Goal: Task Accomplishment & Management: Manage account settings

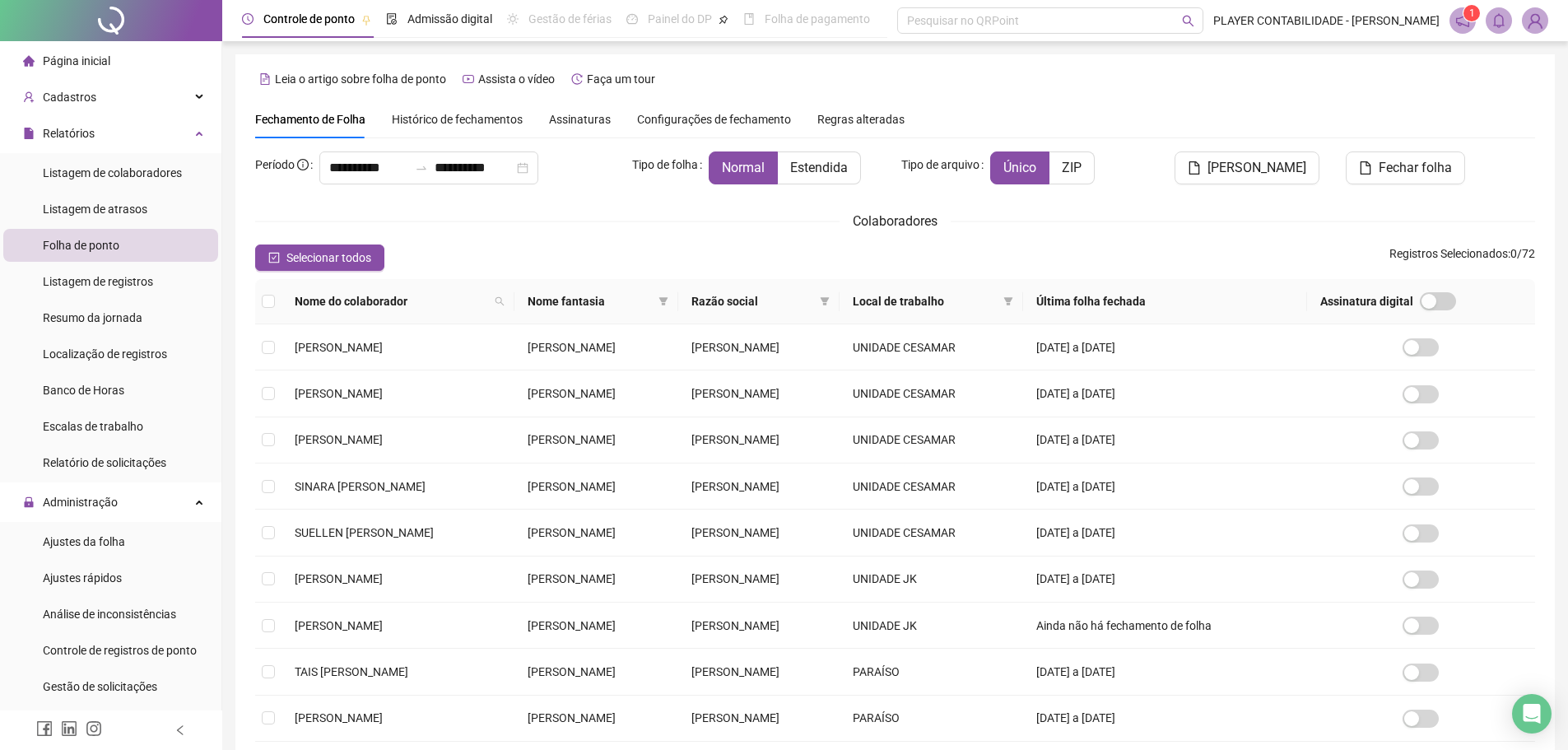
click at [1503, 14] on icon "bell" at bounding box center [1499, 21] width 15 height 15
click at [1464, 24] on icon "notification" at bounding box center [1463, 21] width 15 height 15
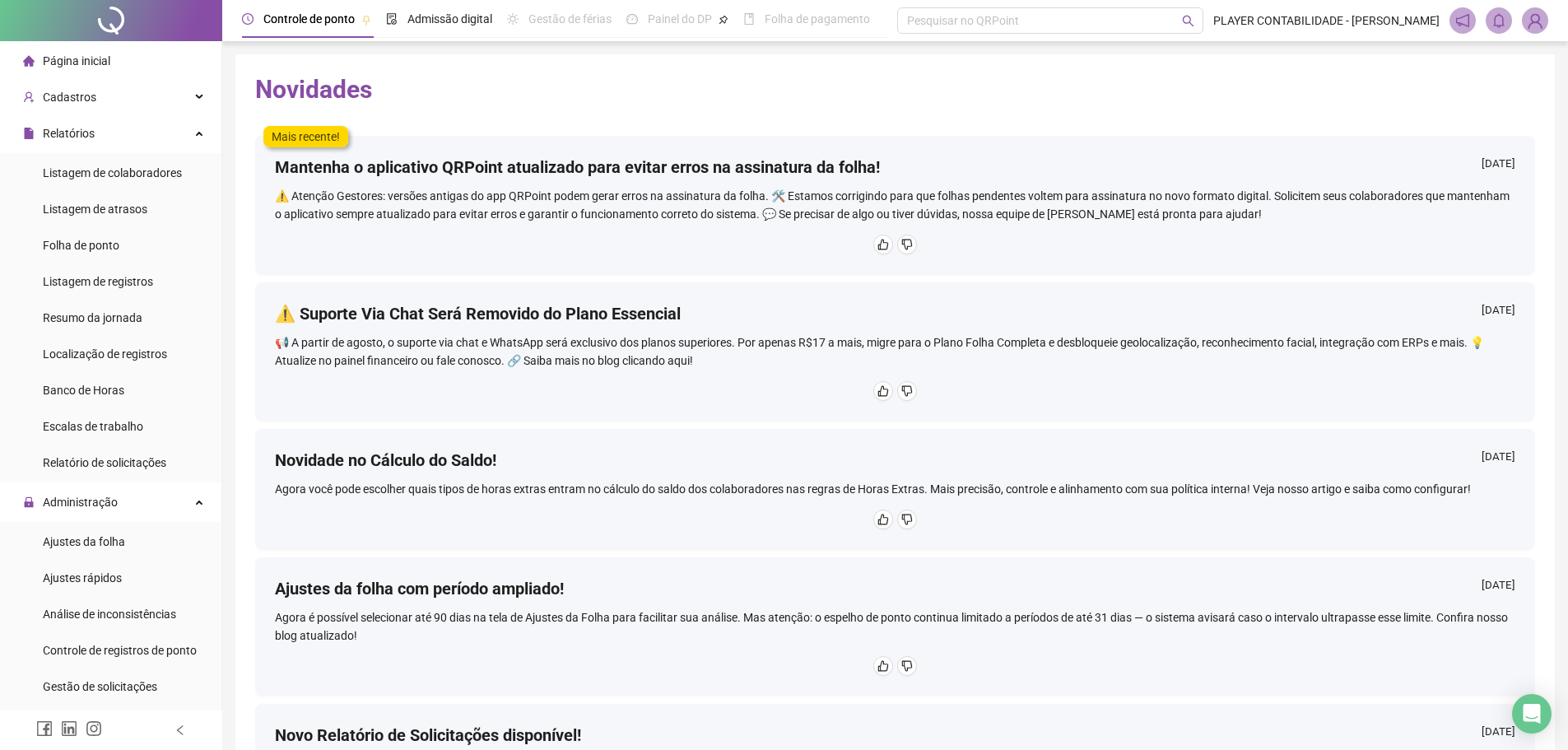
click at [1496, 19] on icon "bell" at bounding box center [1499, 21] width 15 height 15
click at [132, 176] on span "Listagem de colaboradores" at bounding box center [112, 173] width 139 height 13
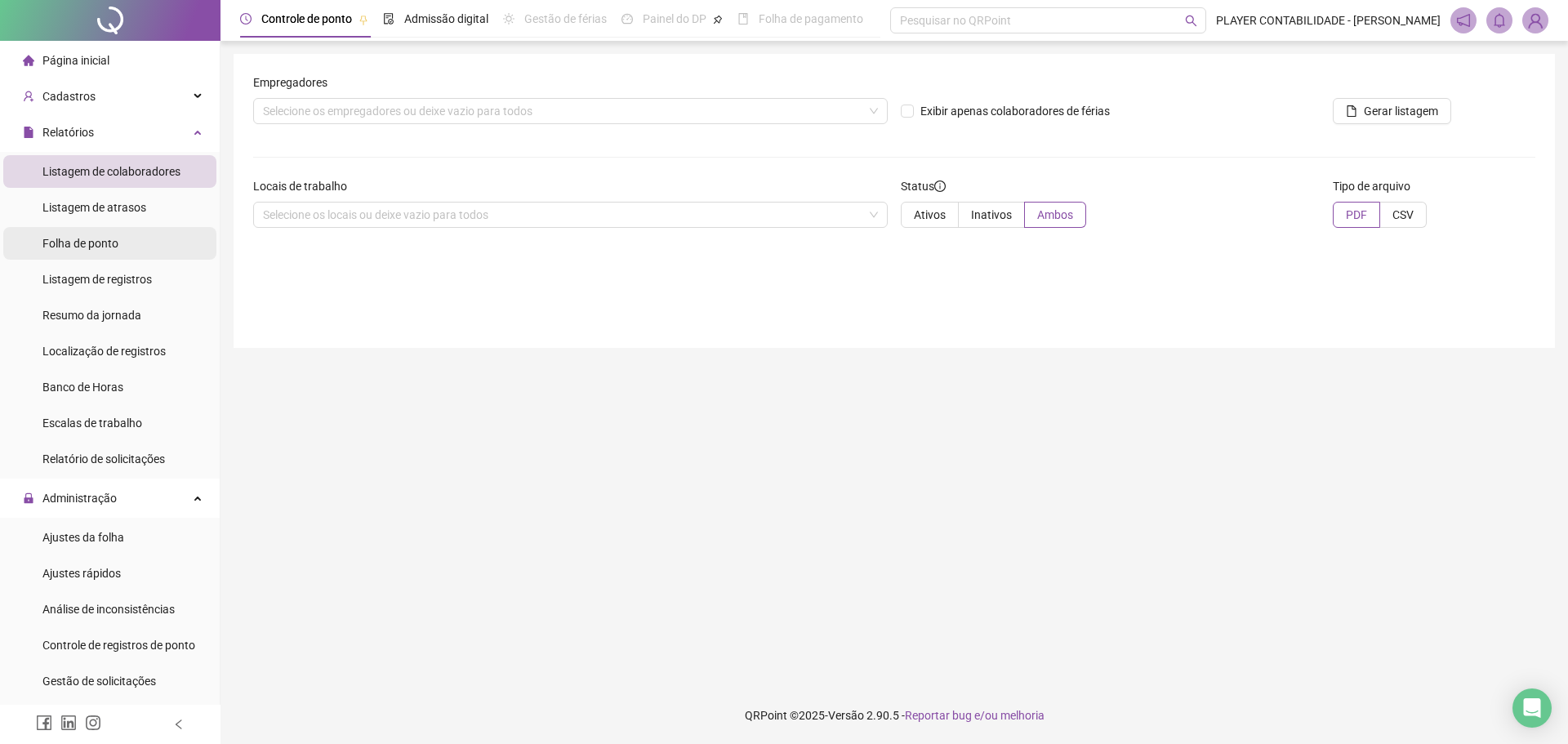
click at [97, 243] on span "Folha de ponto" at bounding box center [79, 244] width 76 height 13
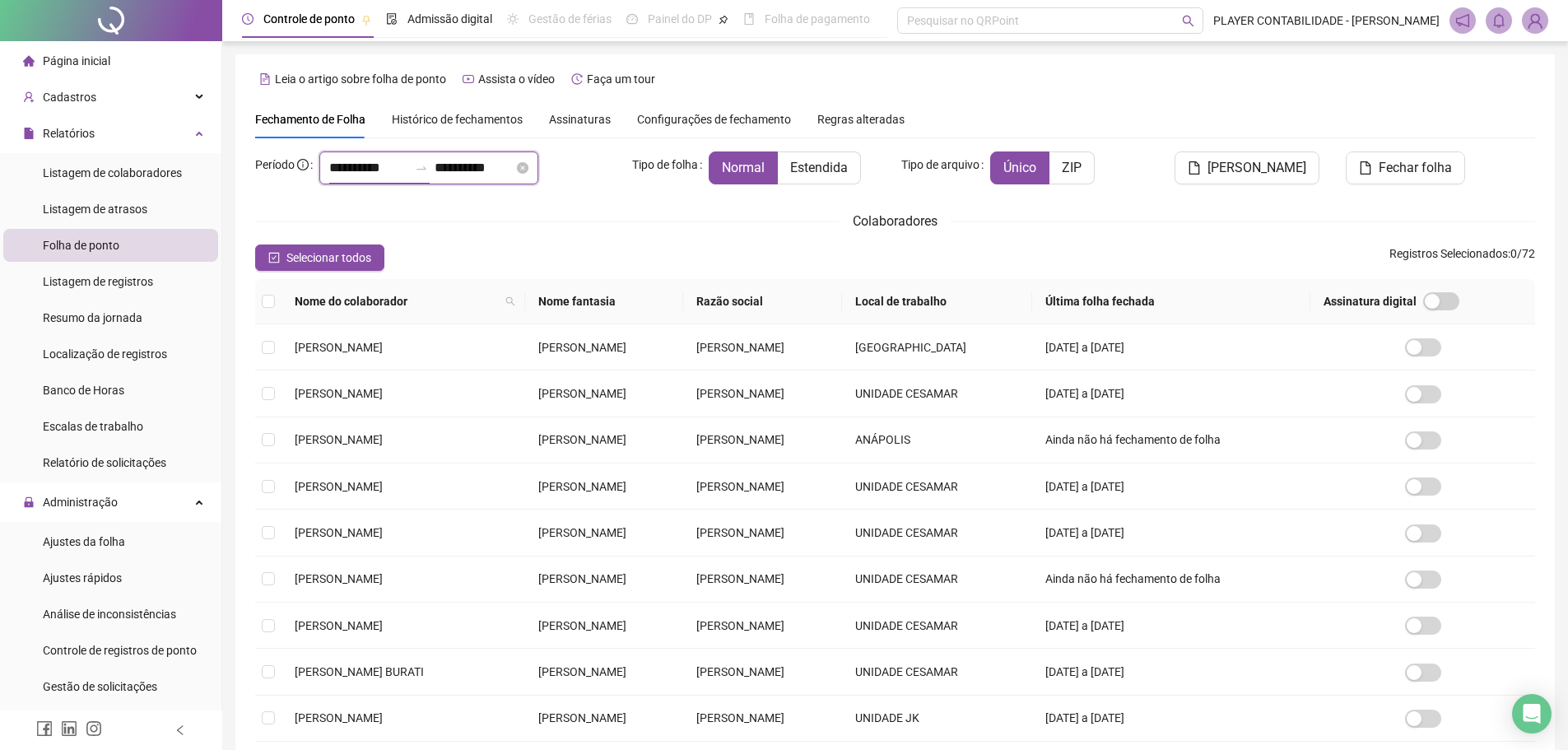
click at [358, 168] on input "**********" at bounding box center [369, 168] width 79 height 20
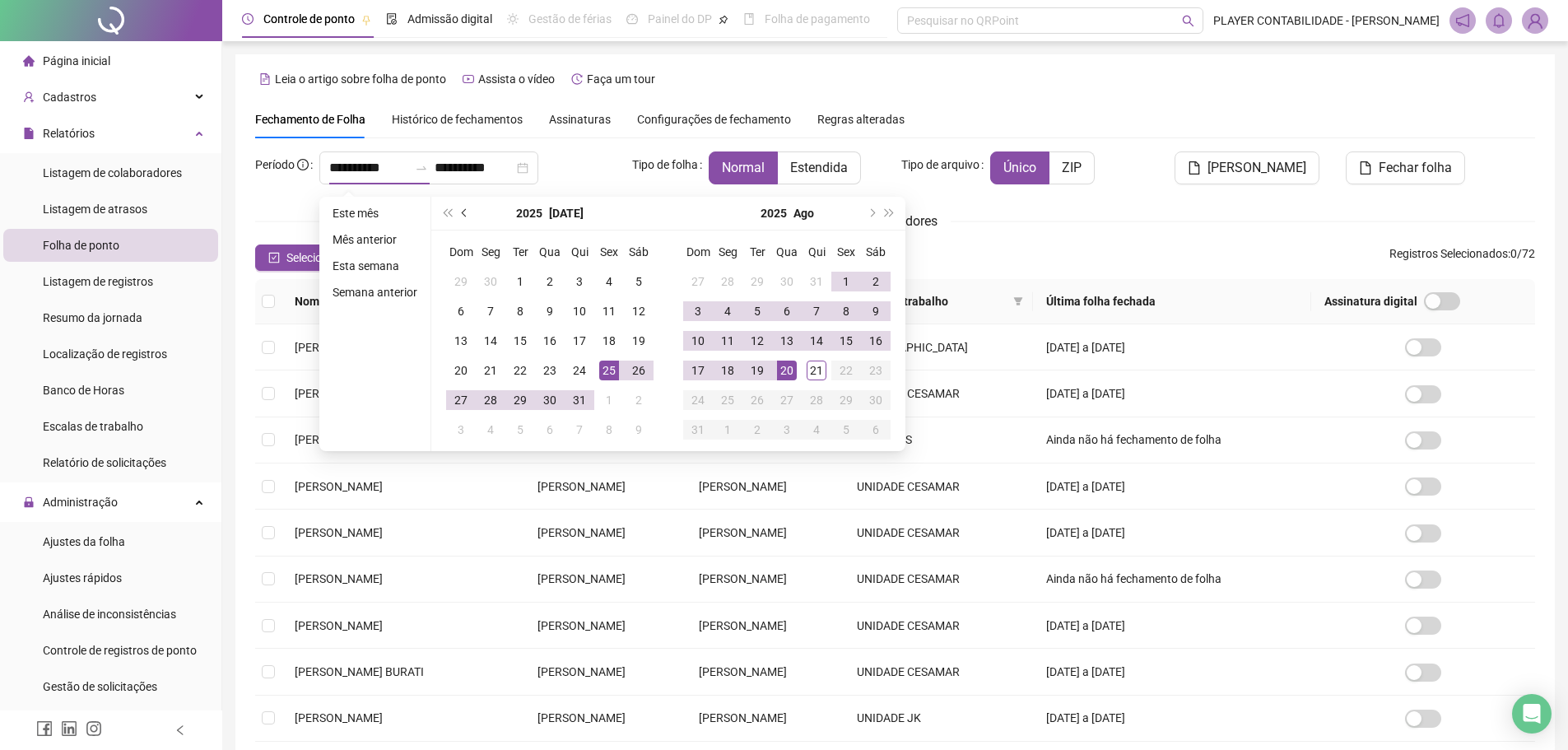
click at [464, 210] on span "prev-year" at bounding box center [466, 213] width 8 height 8
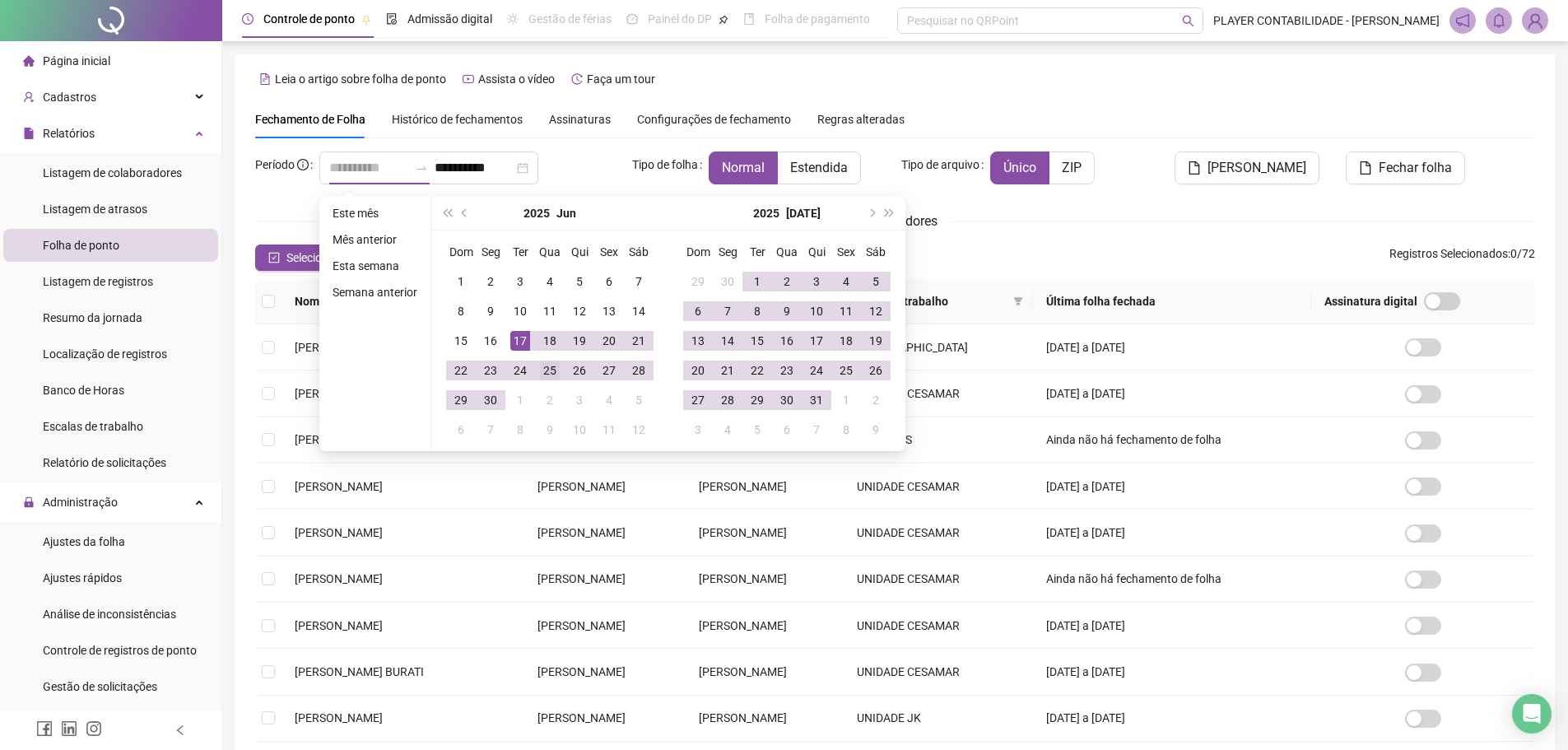
type input "**********"
click at [552, 376] on div "25" at bounding box center [550, 370] width 20 height 20
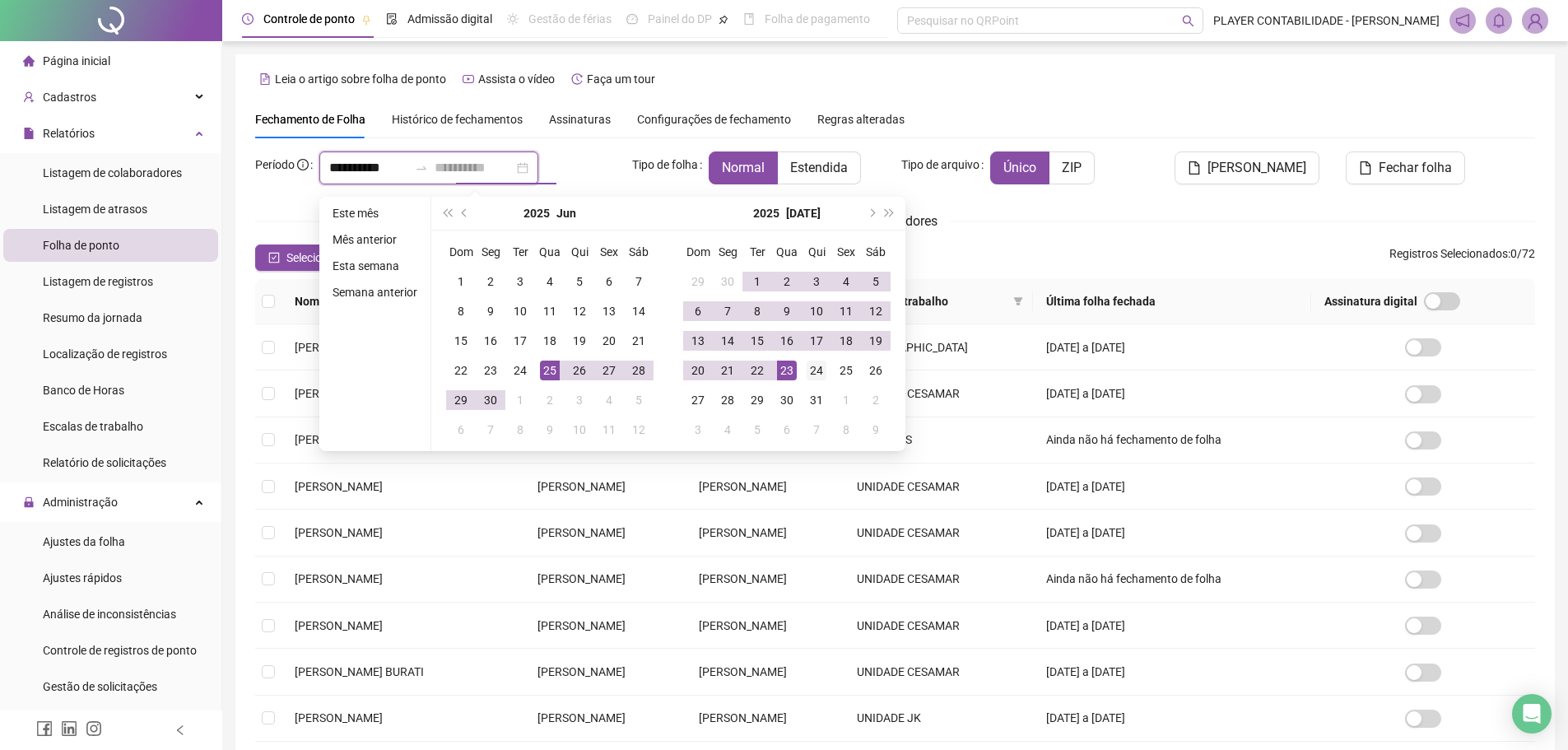
type input "**********"
click at [822, 364] on div "24" at bounding box center [816, 370] width 20 height 20
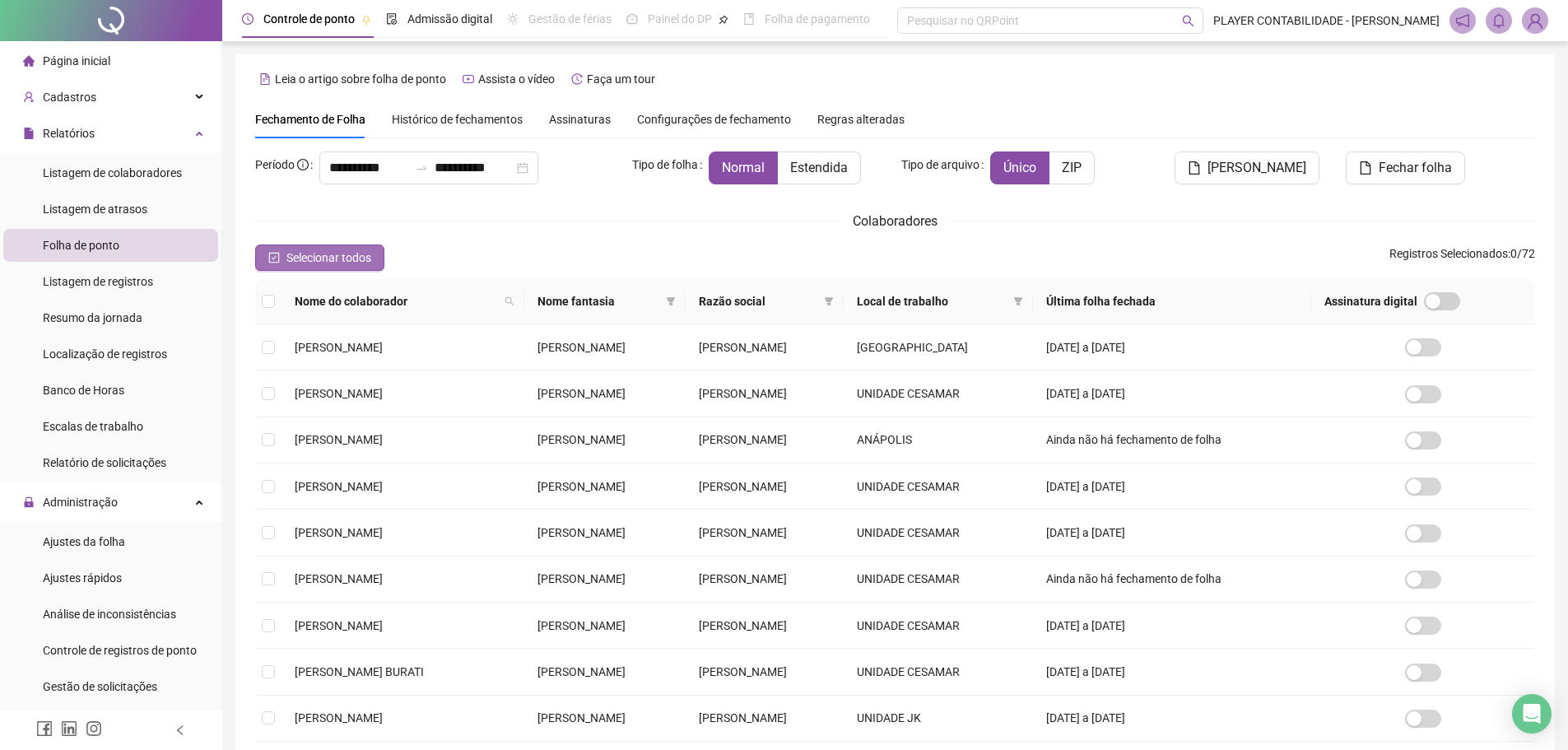
click at [309, 258] on span "Selecionar todos" at bounding box center [328, 257] width 85 height 18
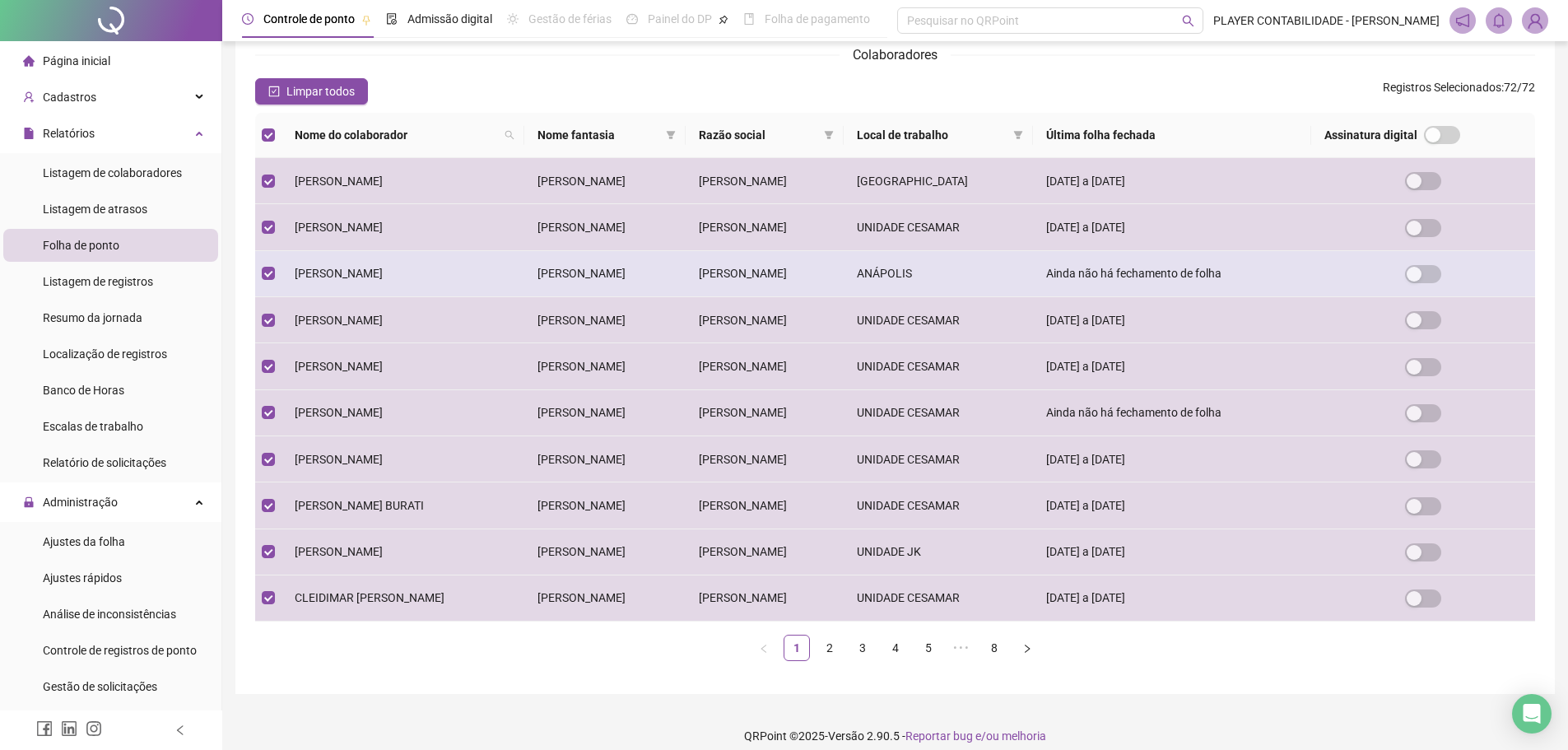
scroll to position [183, 0]
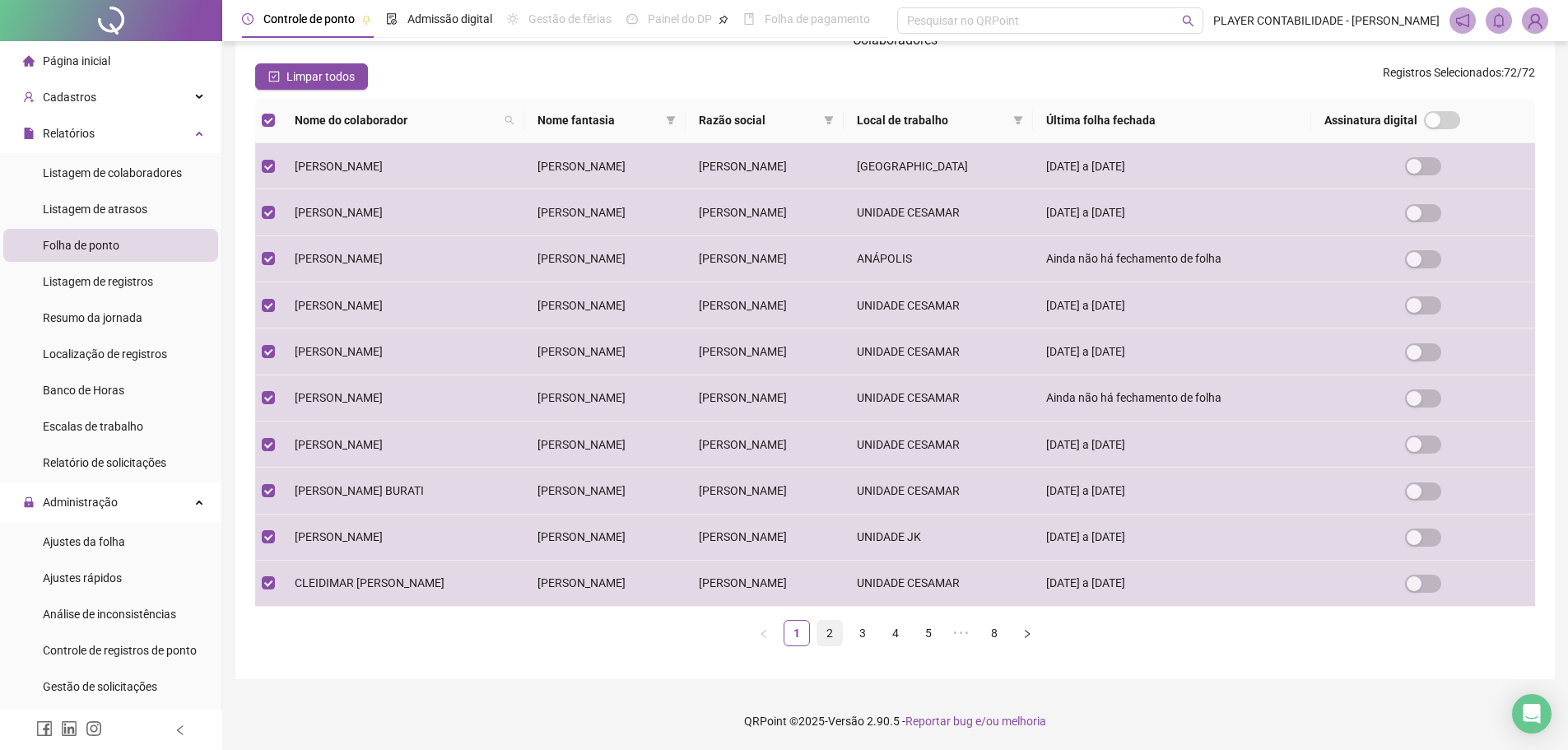
click at [832, 634] on link "2" at bounding box center [830, 633] width 24 height 24
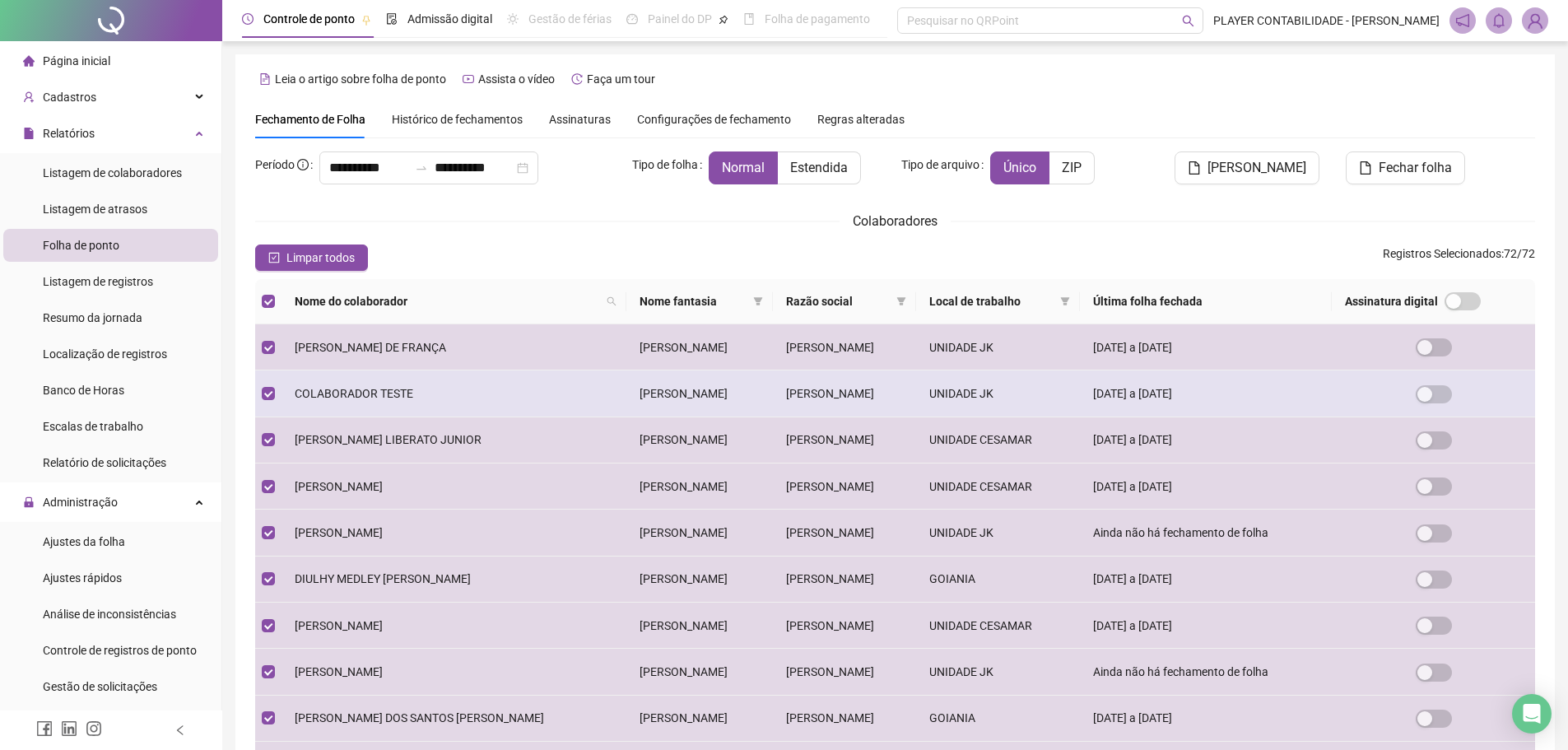
click at [280, 405] on td at bounding box center [268, 393] width 26 height 46
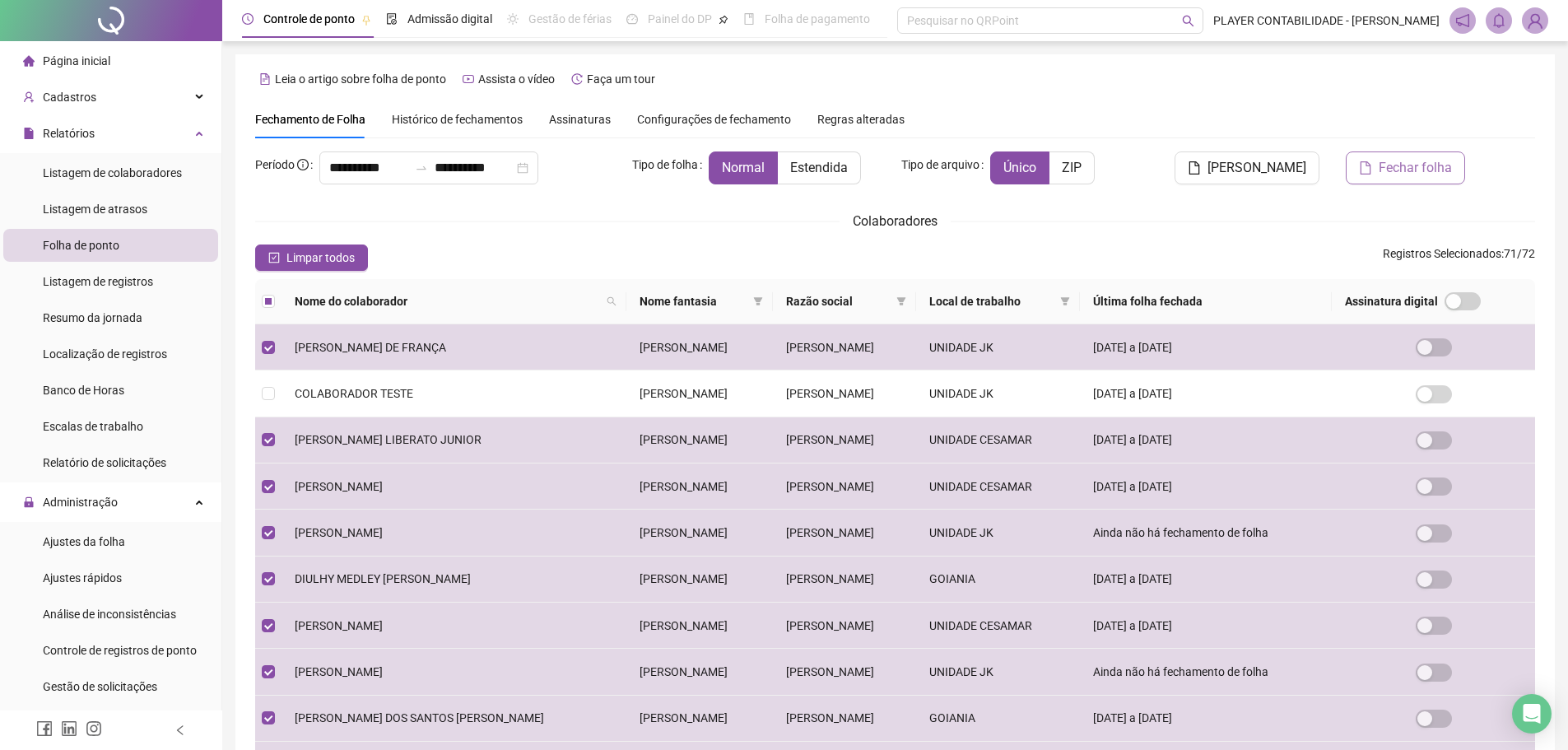
click at [1391, 168] on span "Fechar folha" at bounding box center [1416, 168] width 73 height 20
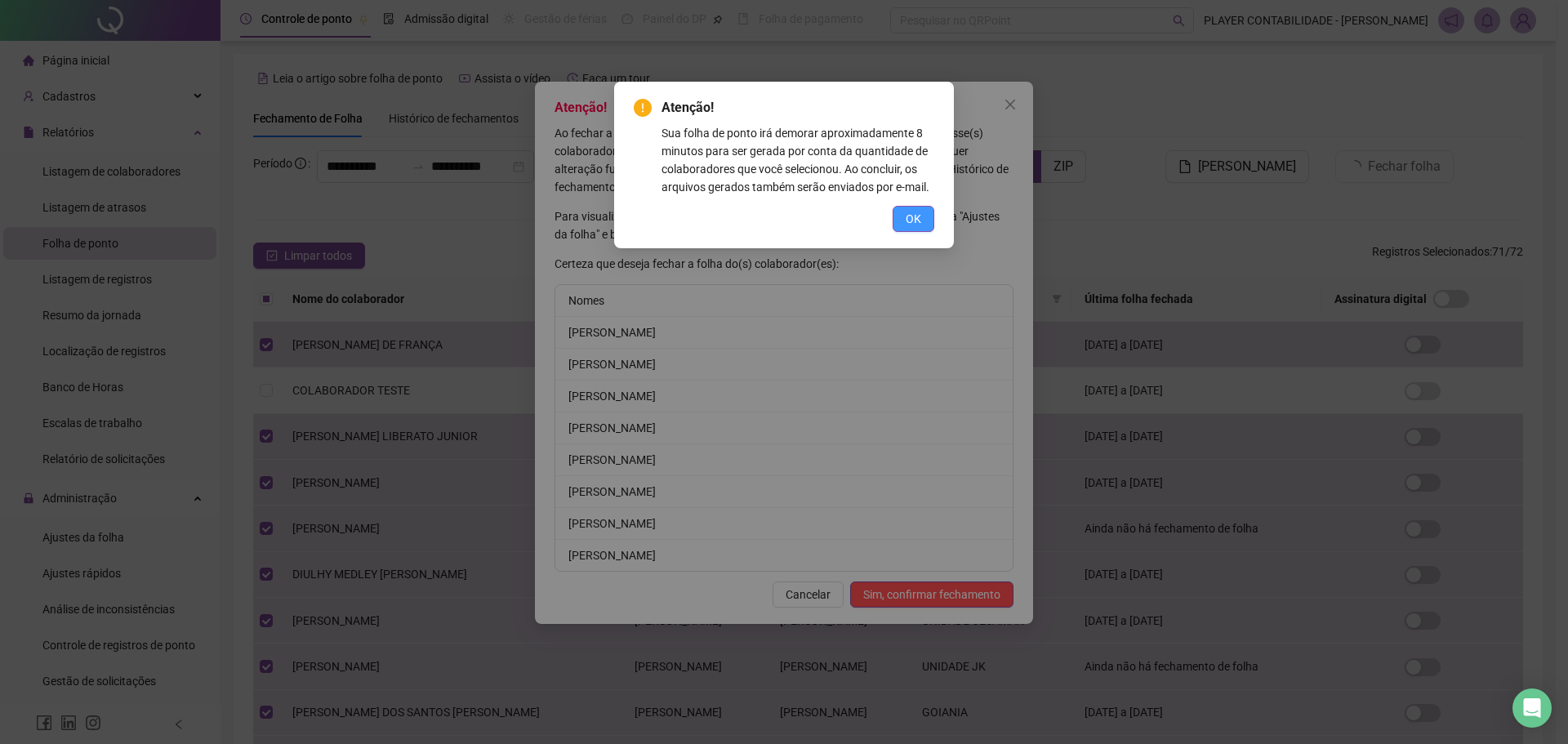
click at [912, 222] on span "OK" at bounding box center [913, 218] width 16 height 18
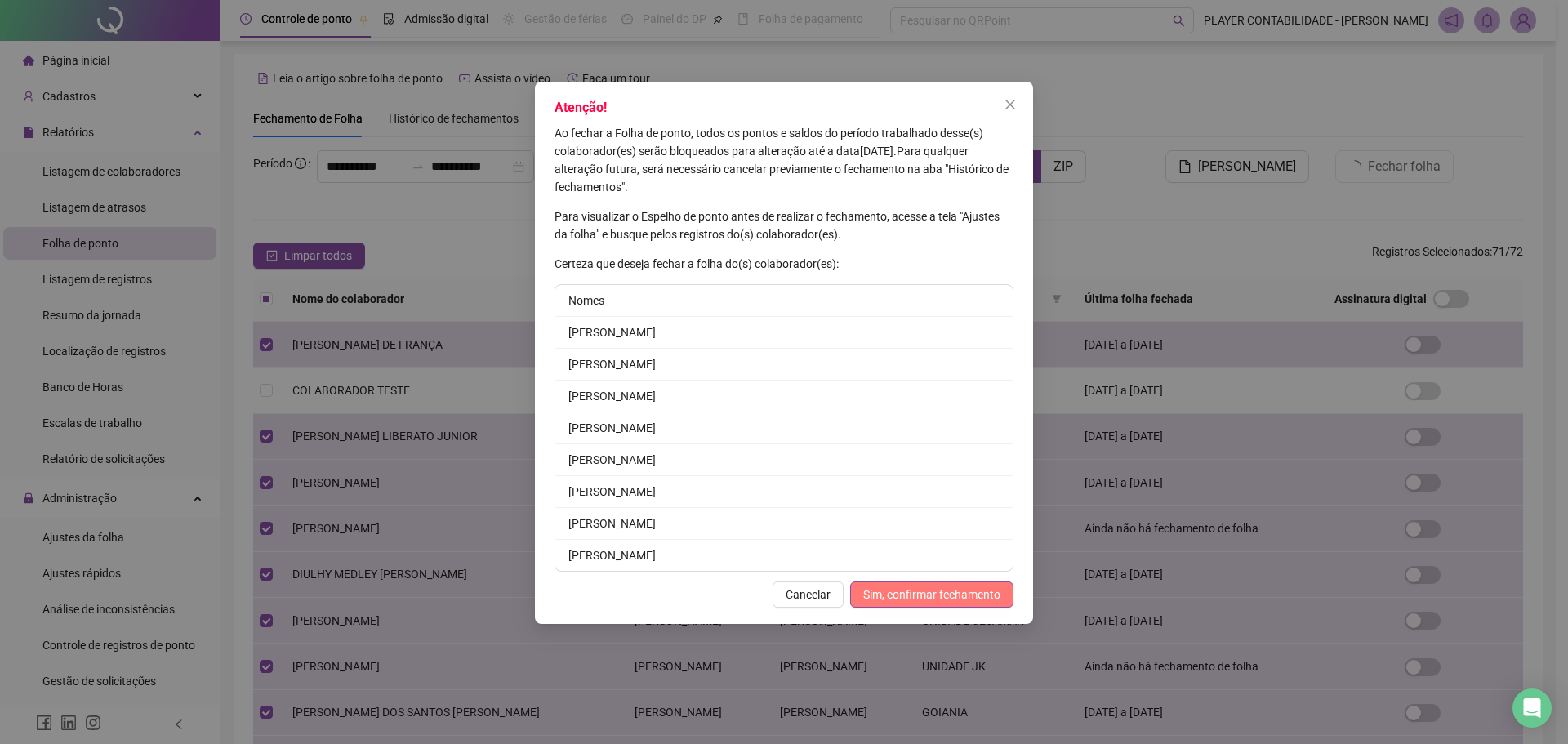
click at [942, 587] on span "Sim, confirmar fechamento" at bounding box center [932, 594] width 137 height 18
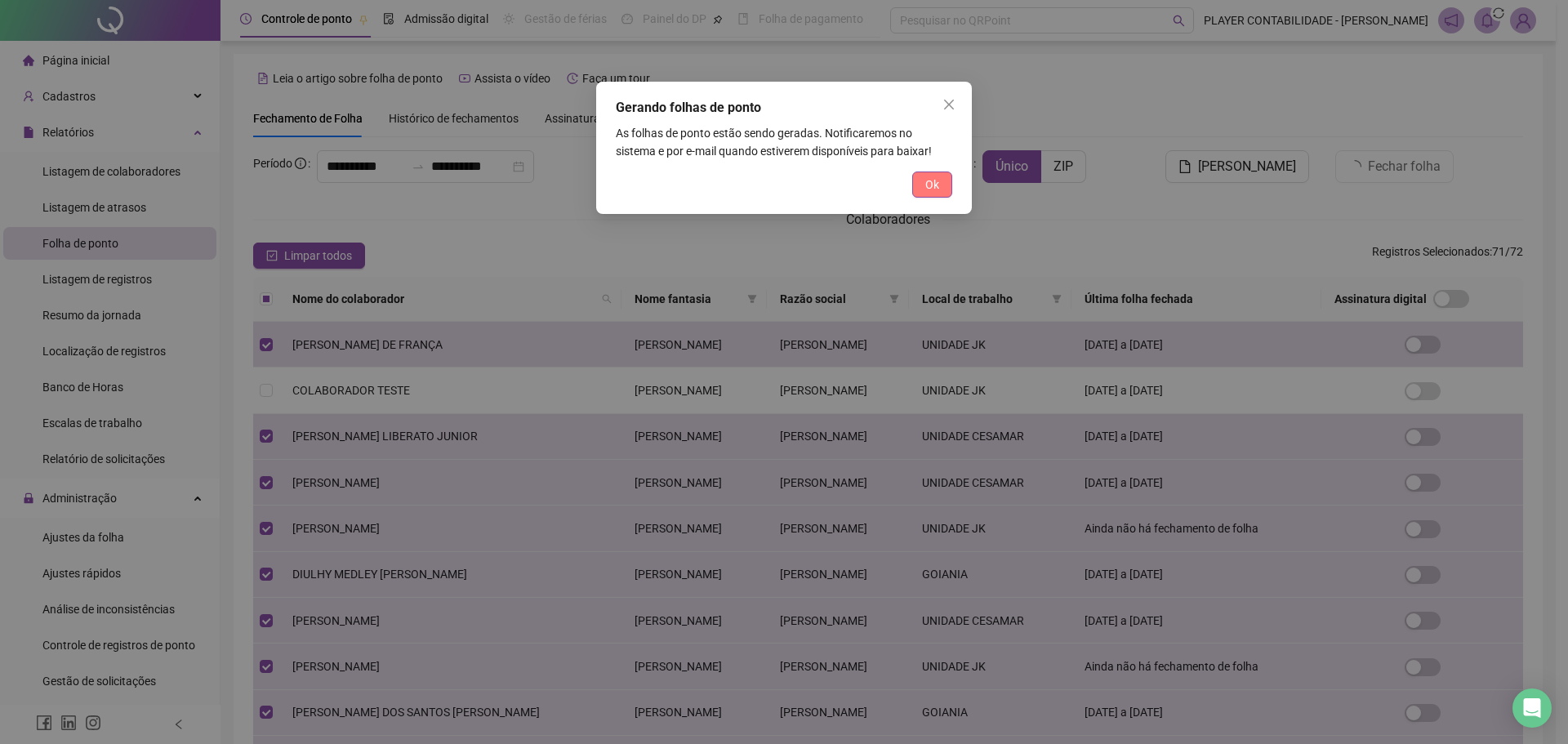
click at [925, 177] on span "Ok" at bounding box center [932, 184] width 14 height 18
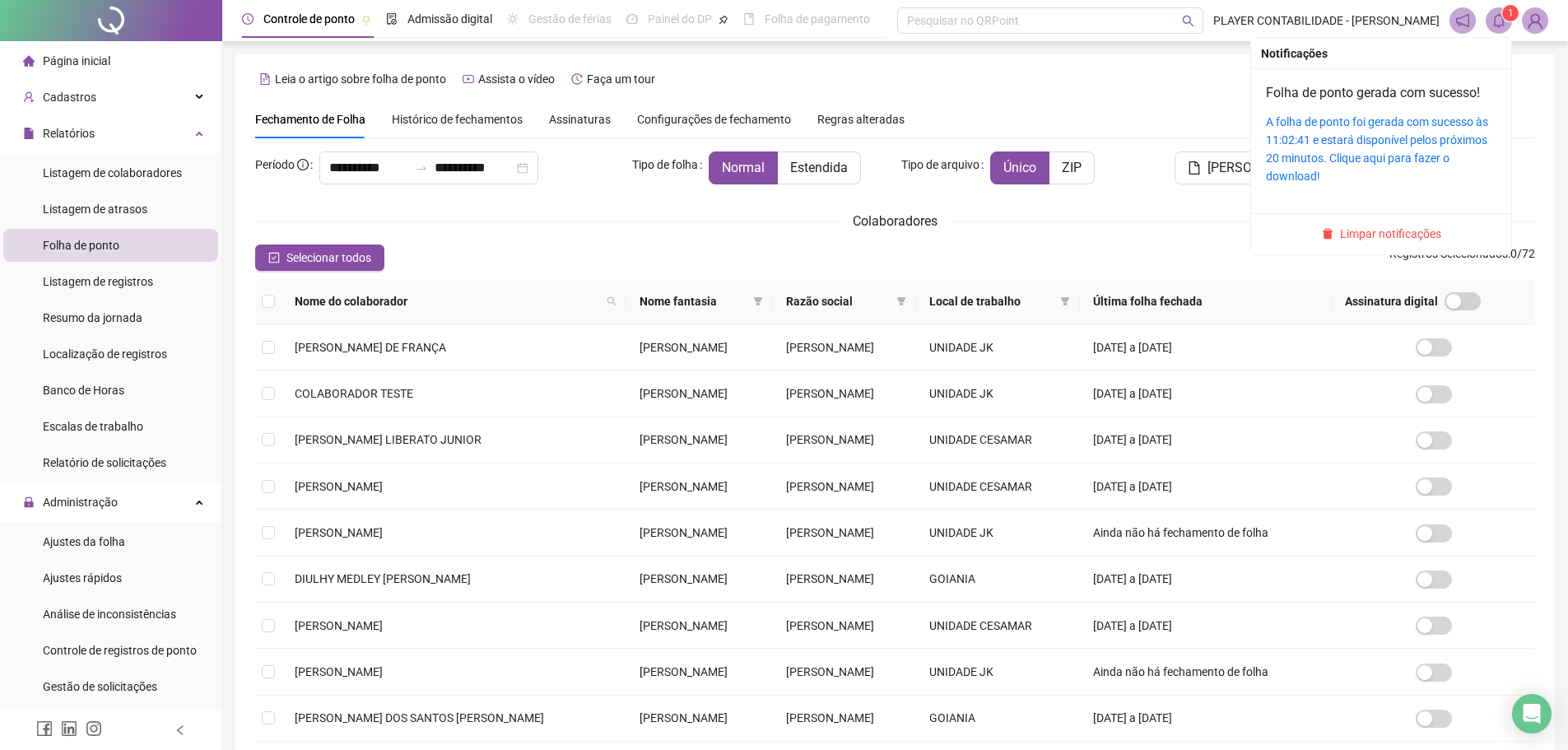
click at [1512, 9] on span "1" at bounding box center [1511, 13] width 6 height 11
click at [1375, 134] on link "A folha de ponto foi gerada com sucesso às 11:02:41 e estará disponível pelos p…" at bounding box center [1377, 149] width 222 height 68
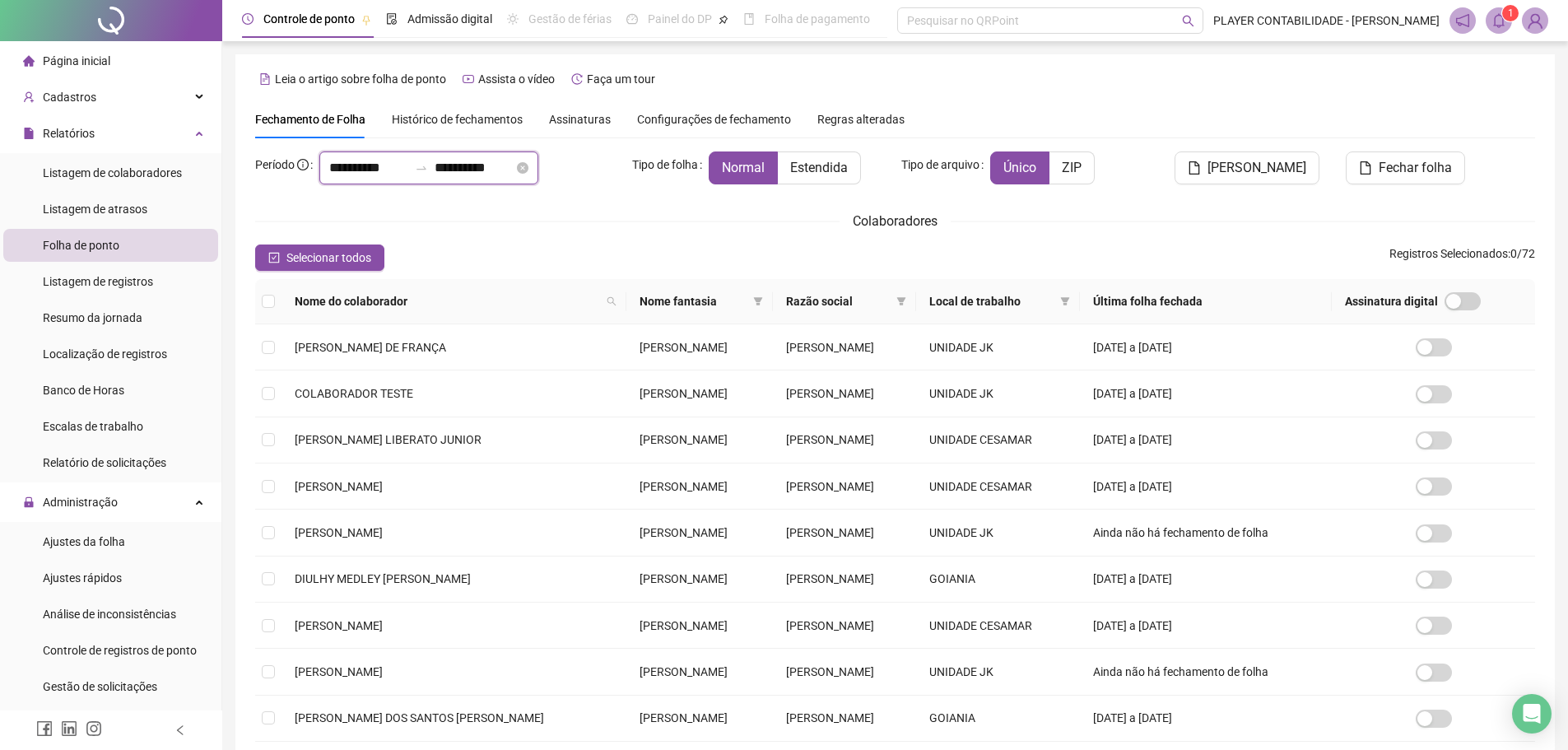
click at [344, 165] on input "**********" at bounding box center [369, 168] width 79 height 20
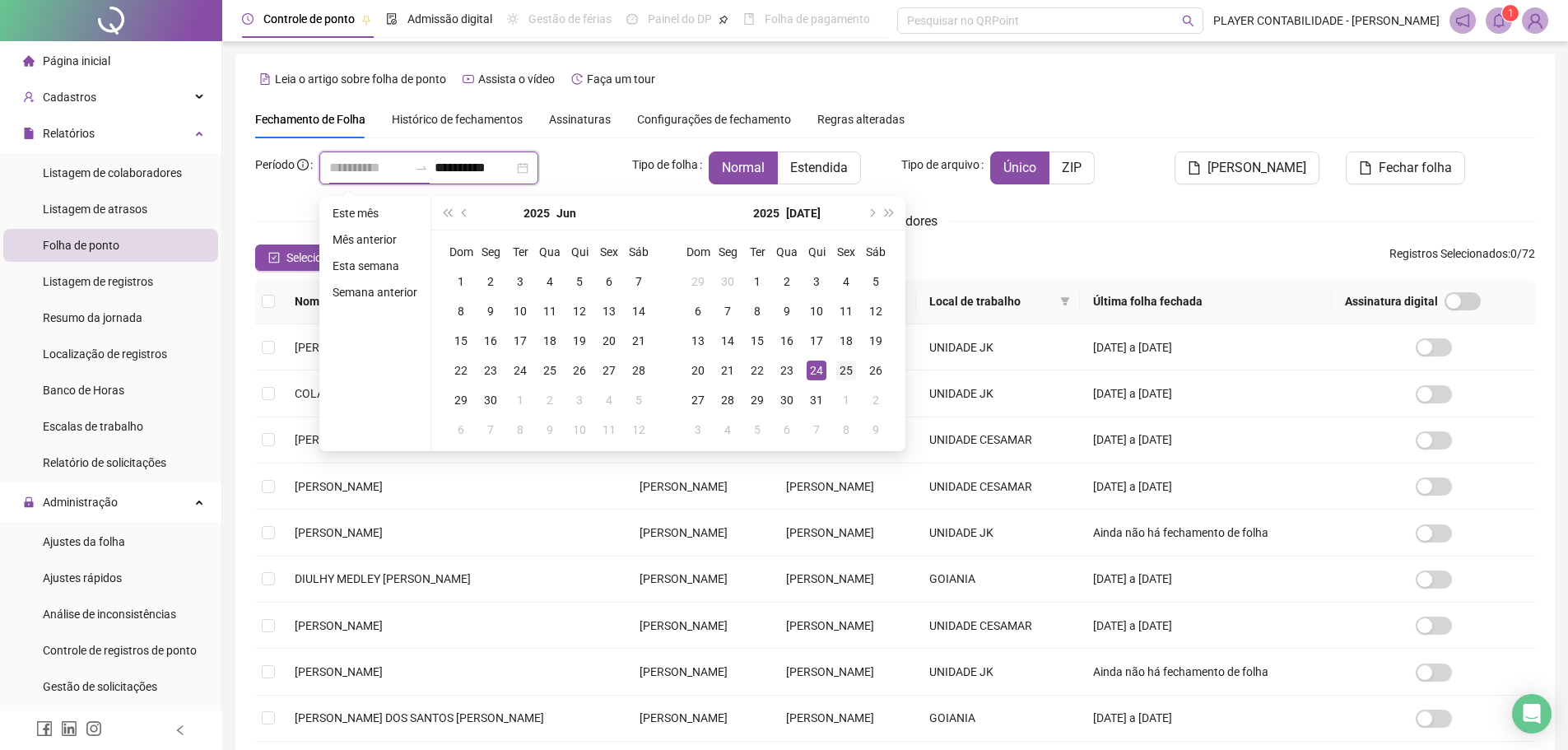
type input "**********"
click at [831, 368] on td "25" at bounding box center [845, 370] width 29 height 29
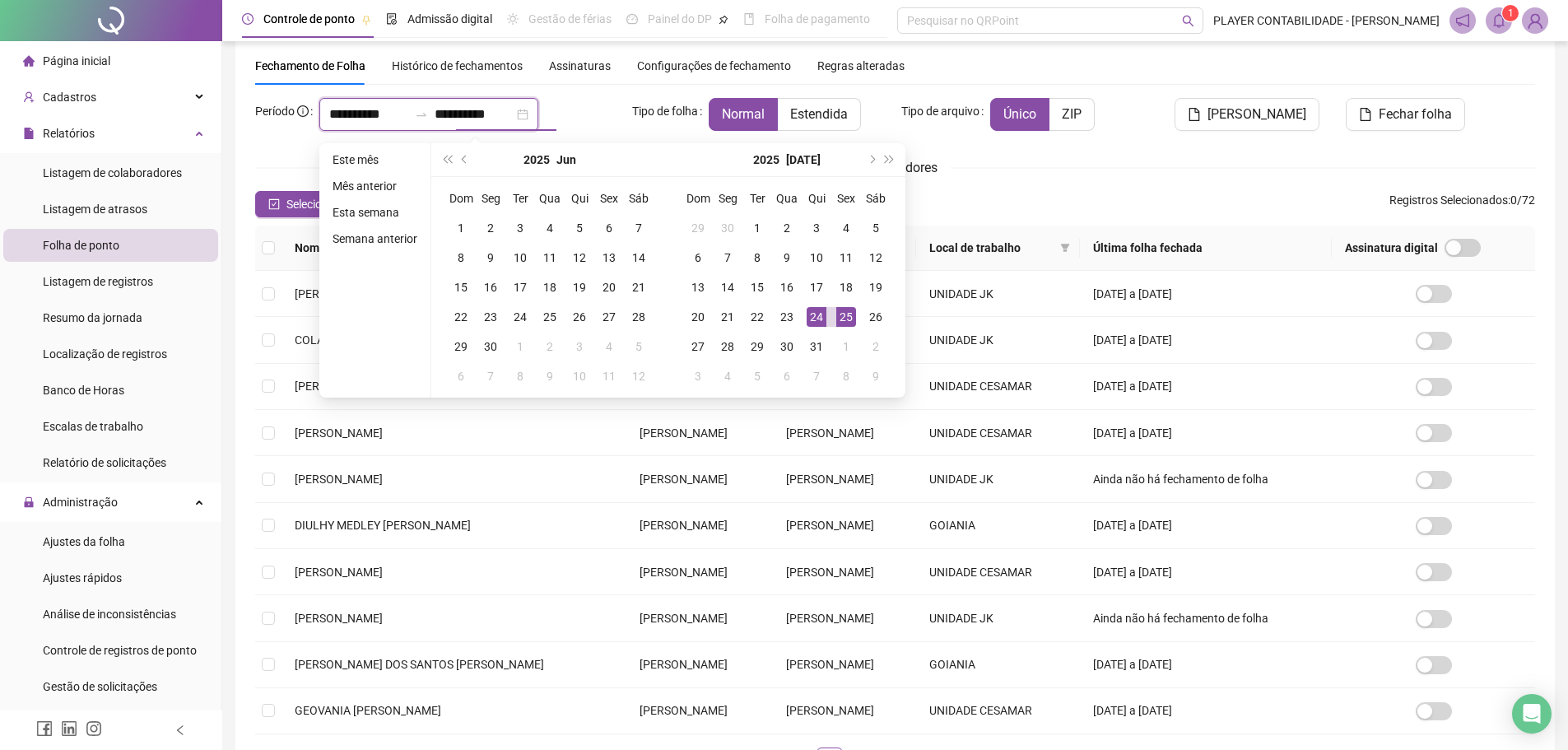
scroll to position [82, 0]
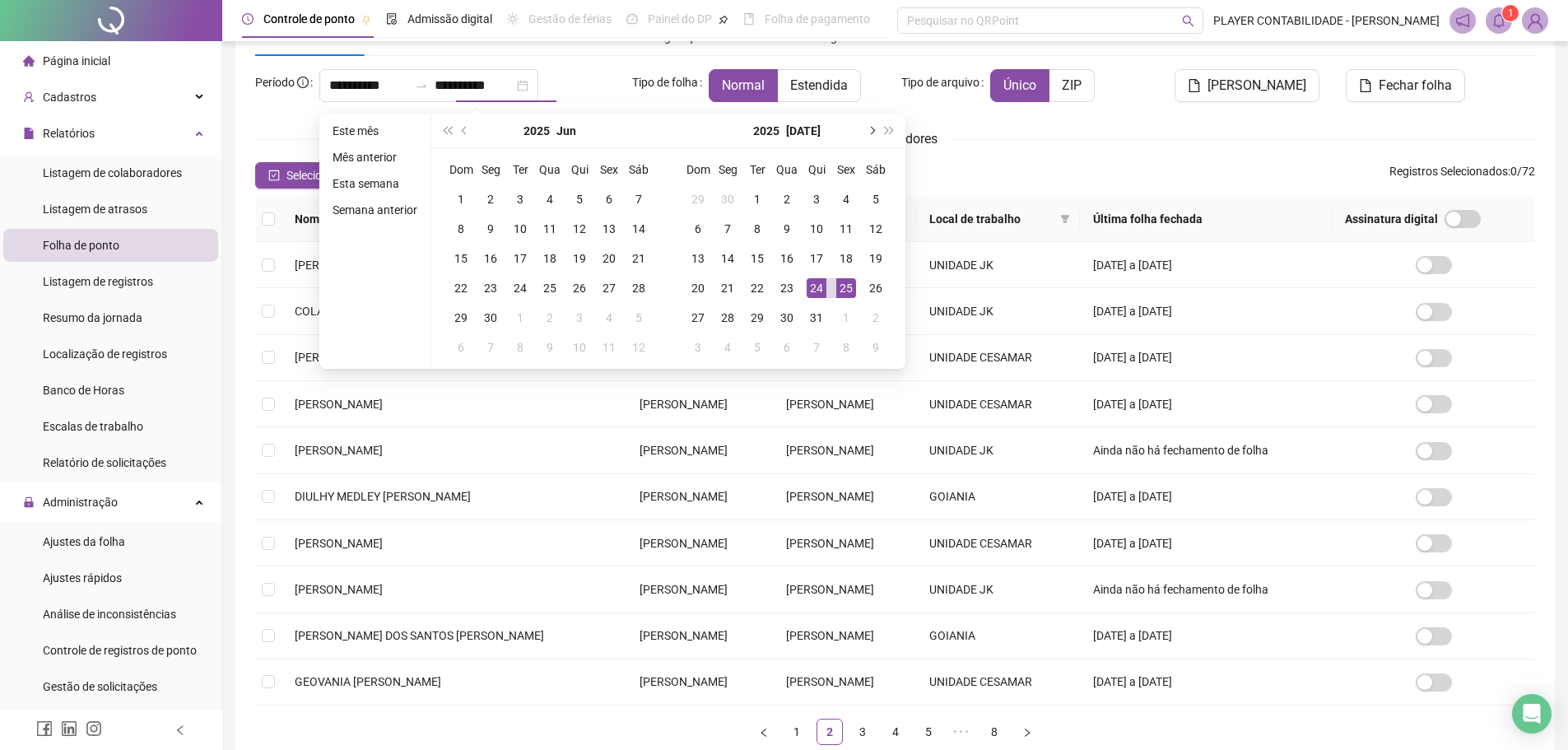
click at [867, 124] on button "next-year" at bounding box center [871, 131] width 18 height 33
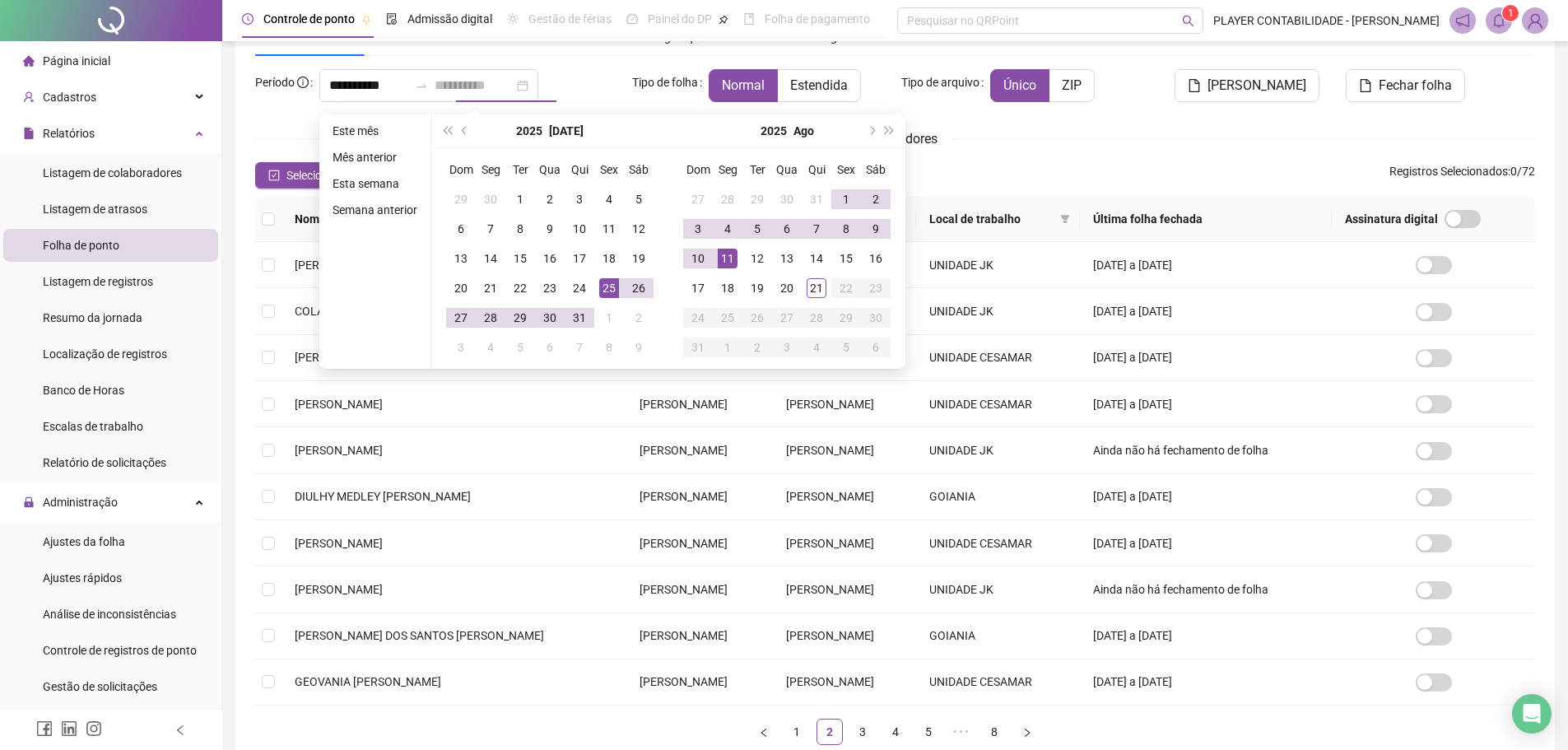
type input "**********"
click at [738, 255] on td "11" at bounding box center [727, 258] width 29 height 29
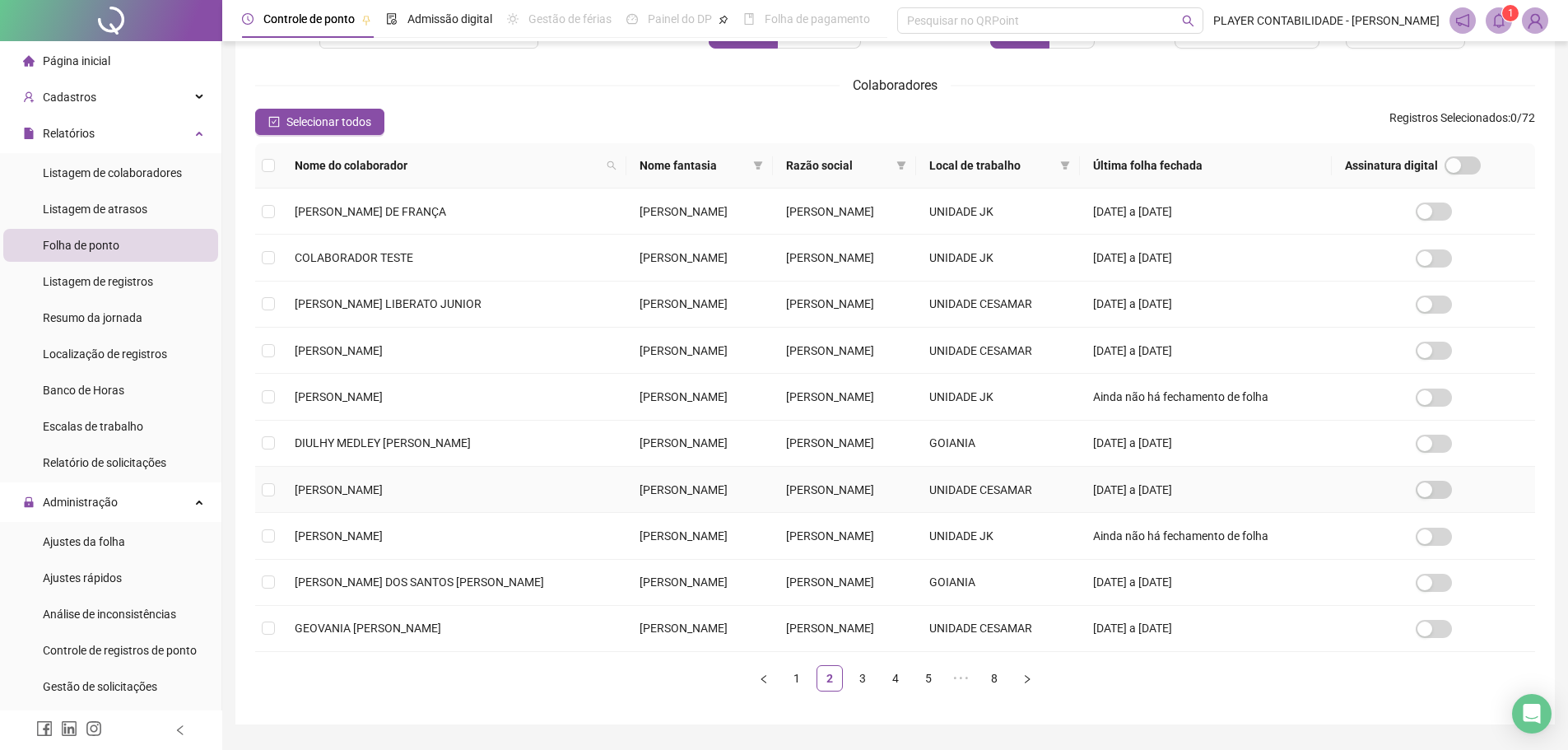
scroll to position [165, 0]
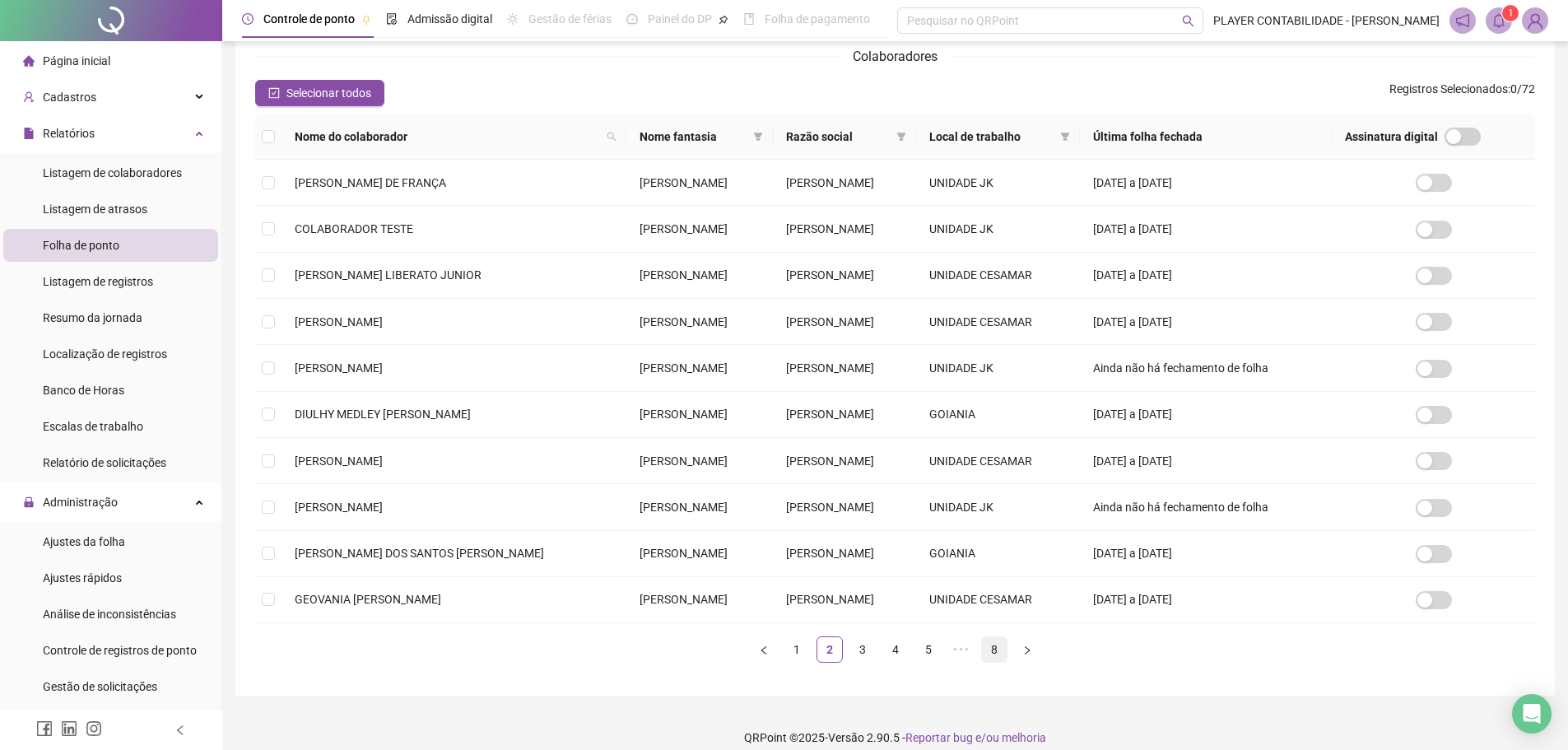
click at [1000, 659] on link "8" at bounding box center [995, 649] width 24 height 24
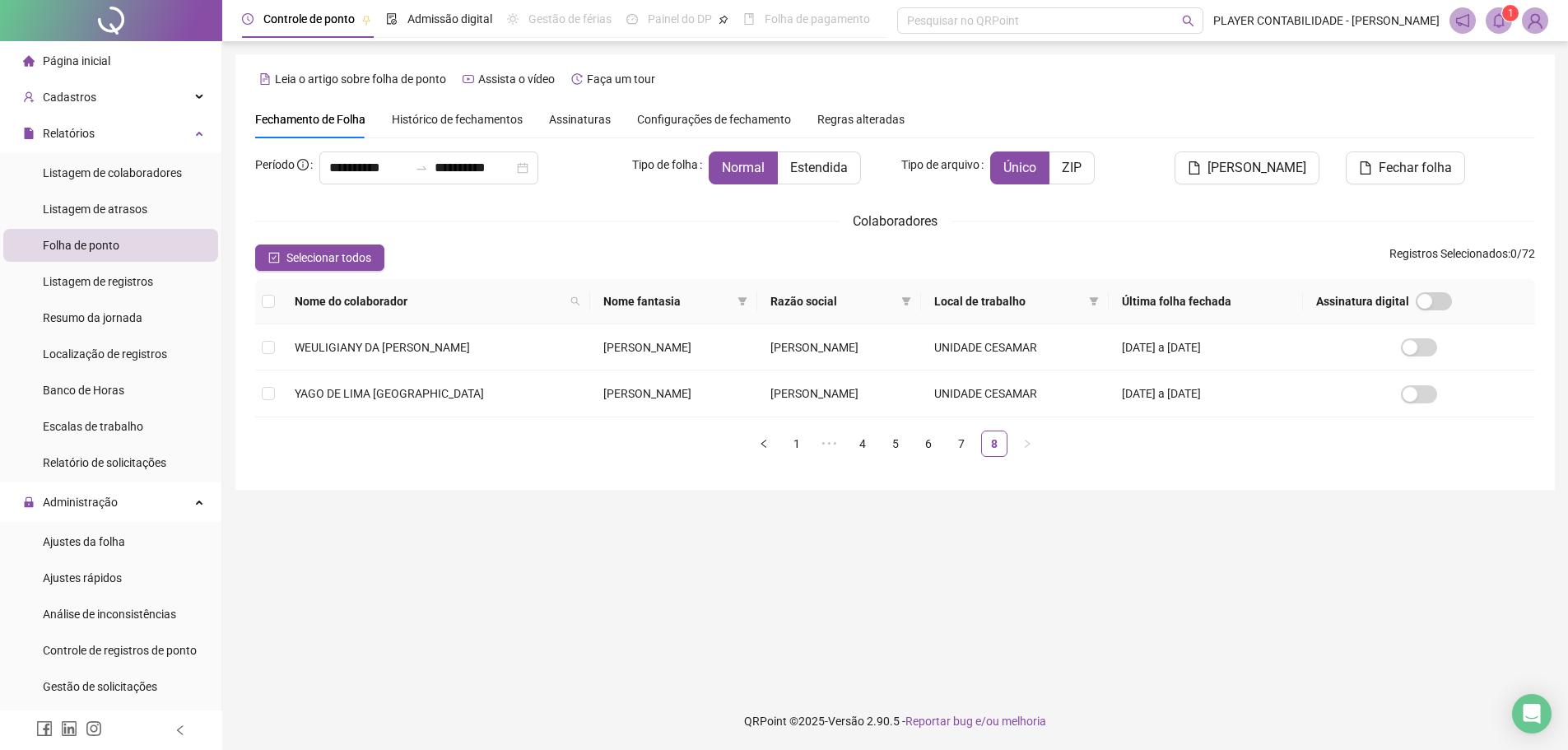
scroll to position [0, 0]
click at [963, 443] on link "7" at bounding box center [968, 443] width 24 height 24
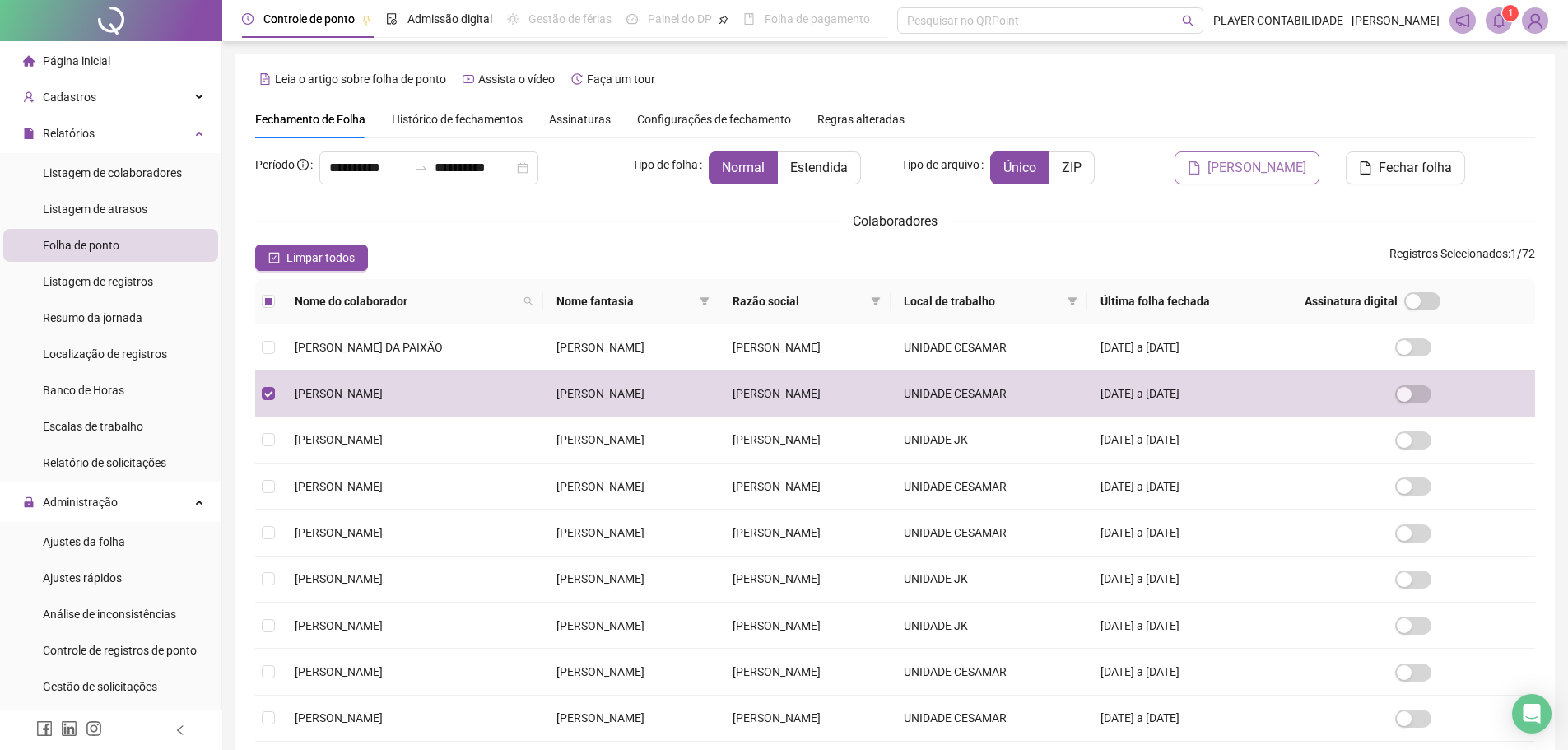
click at [1232, 162] on span "[PERSON_NAME]" at bounding box center [1256, 168] width 99 height 20
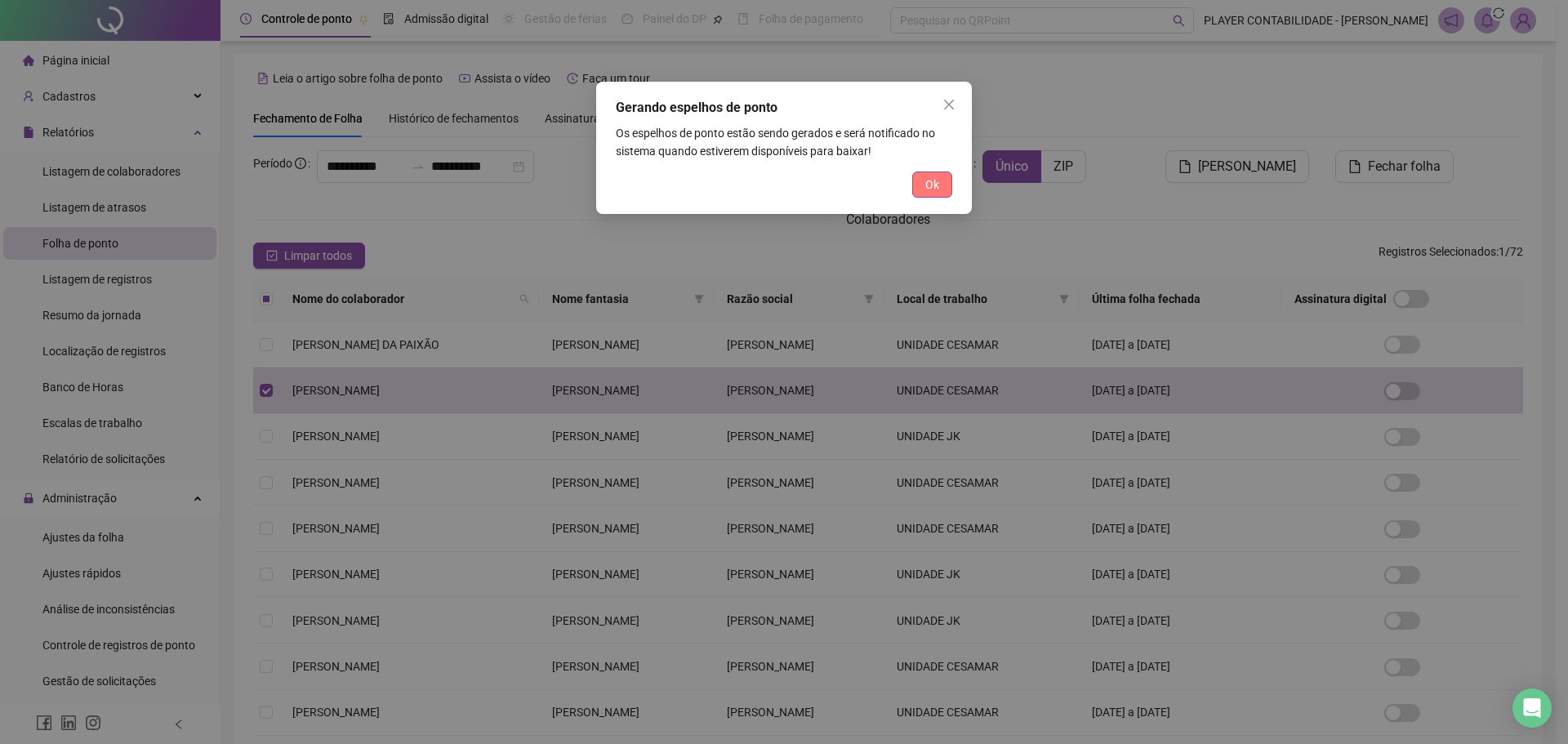
click at [937, 186] on span "Ok" at bounding box center [932, 184] width 14 height 18
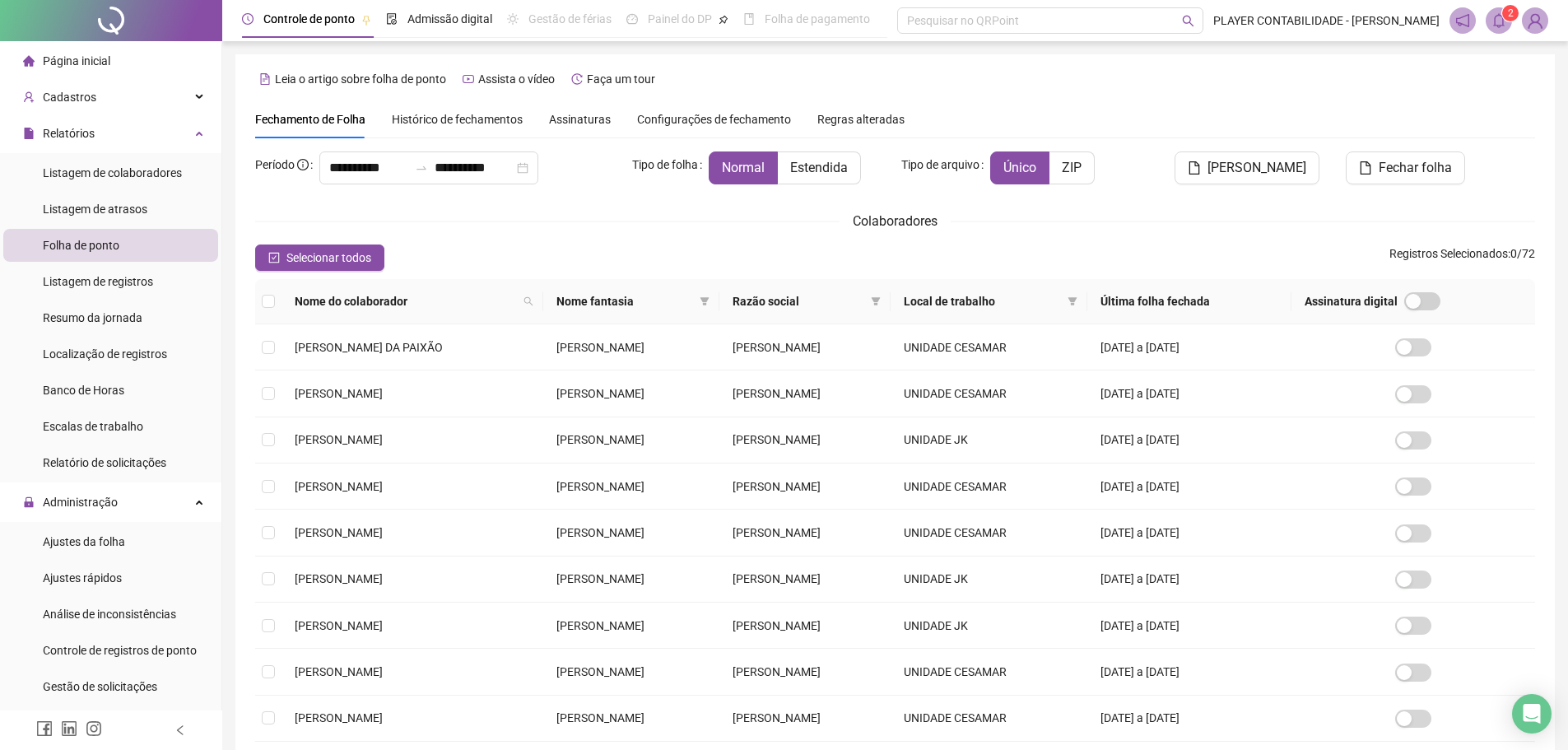
click at [1488, 24] on span at bounding box center [1499, 21] width 26 height 26
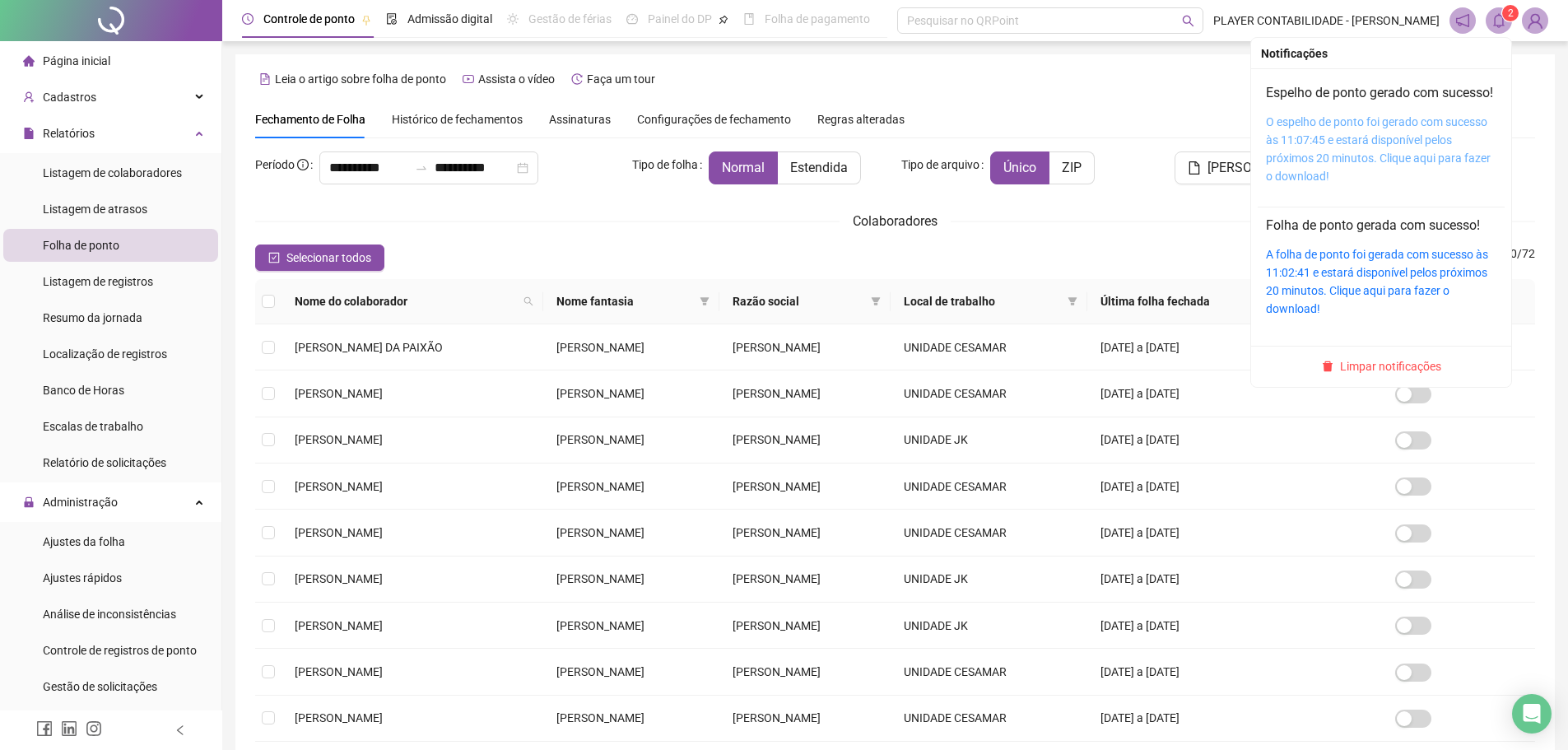
click at [1305, 154] on link "O espelho de ponto foi gerado com sucesso às 11:07:45 e estará disponível pelos…" at bounding box center [1378, 149] width 225 height 68
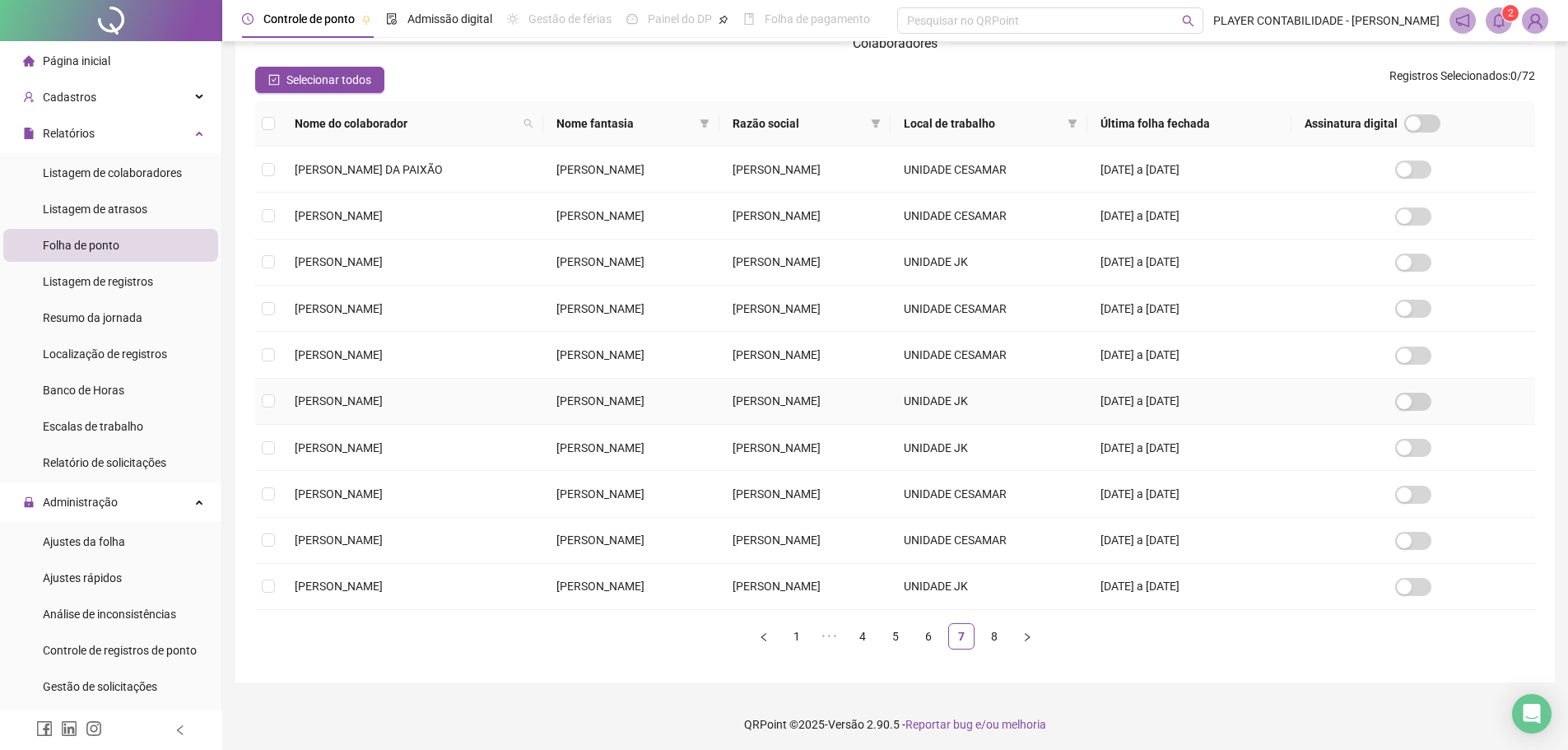
scroll to position [183, 0]
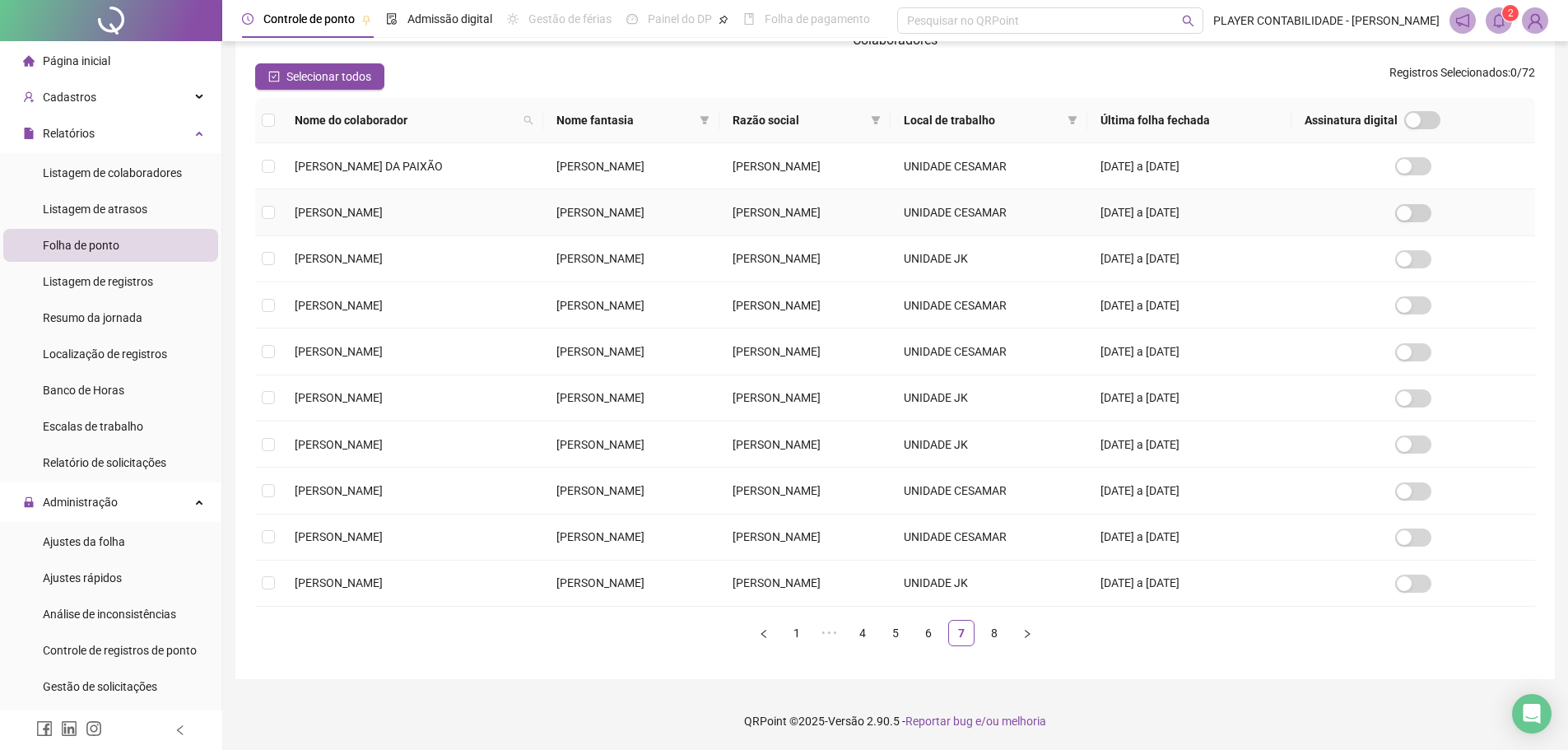
click at [275, 215] on td at bounding box center [268, 212] width 26 height 46
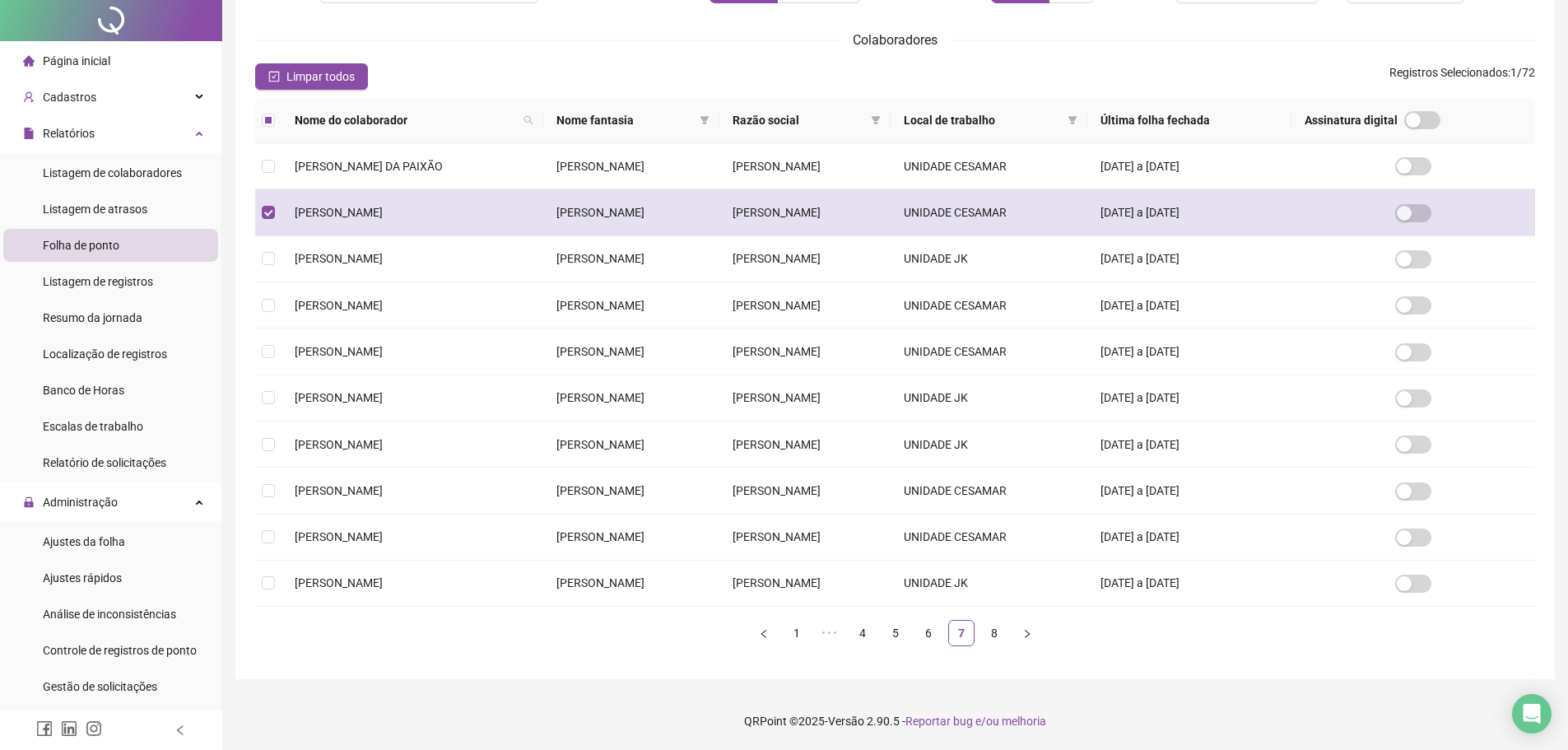
scroll to position [0, 0]
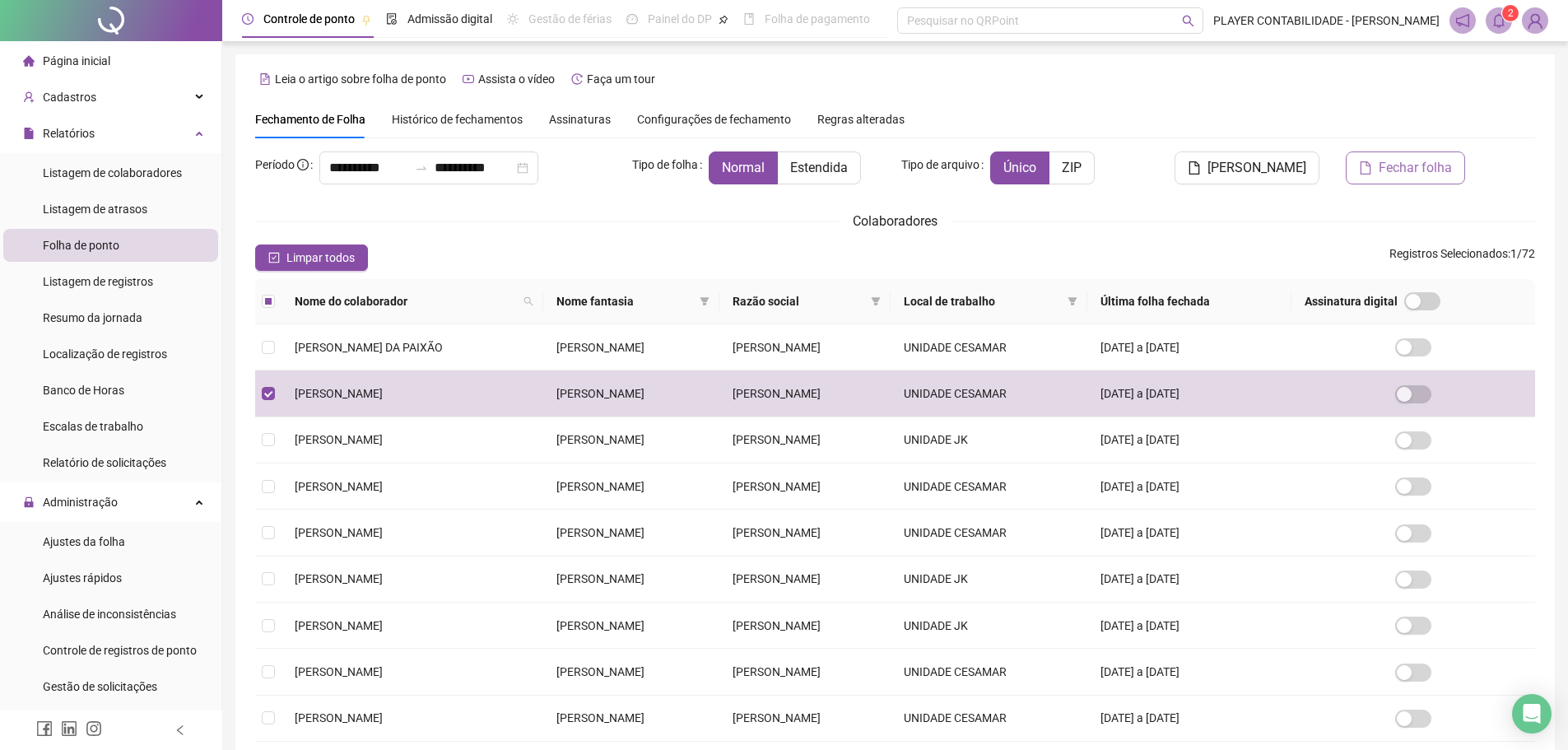
click at [1417, 168] on span "Fechar folha" at bounding box center [1416, 168] width 73 height 20
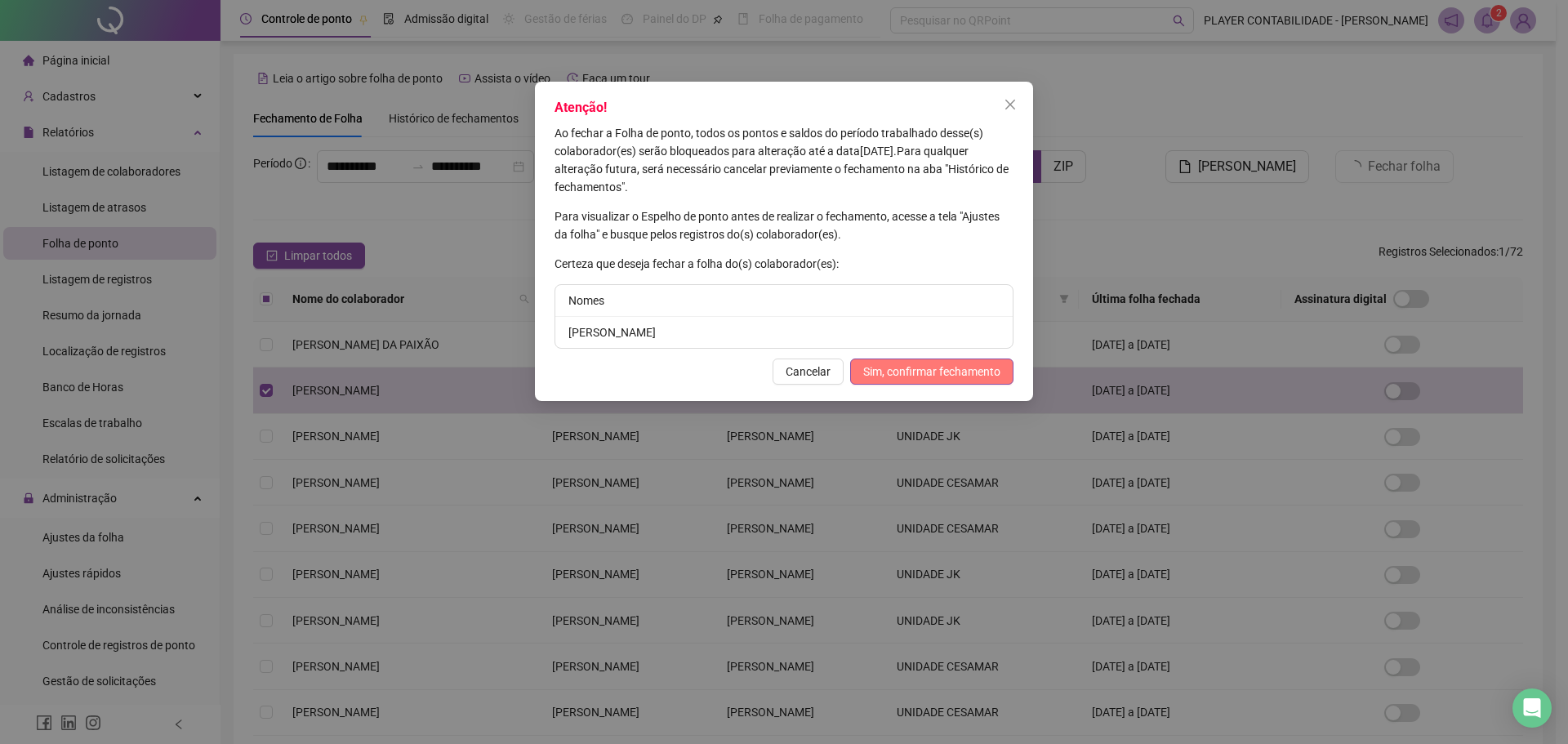
click at [899, 368] on span "Sim, confirmar fechamento" at bounding box center [932, 371] width 137 height 18
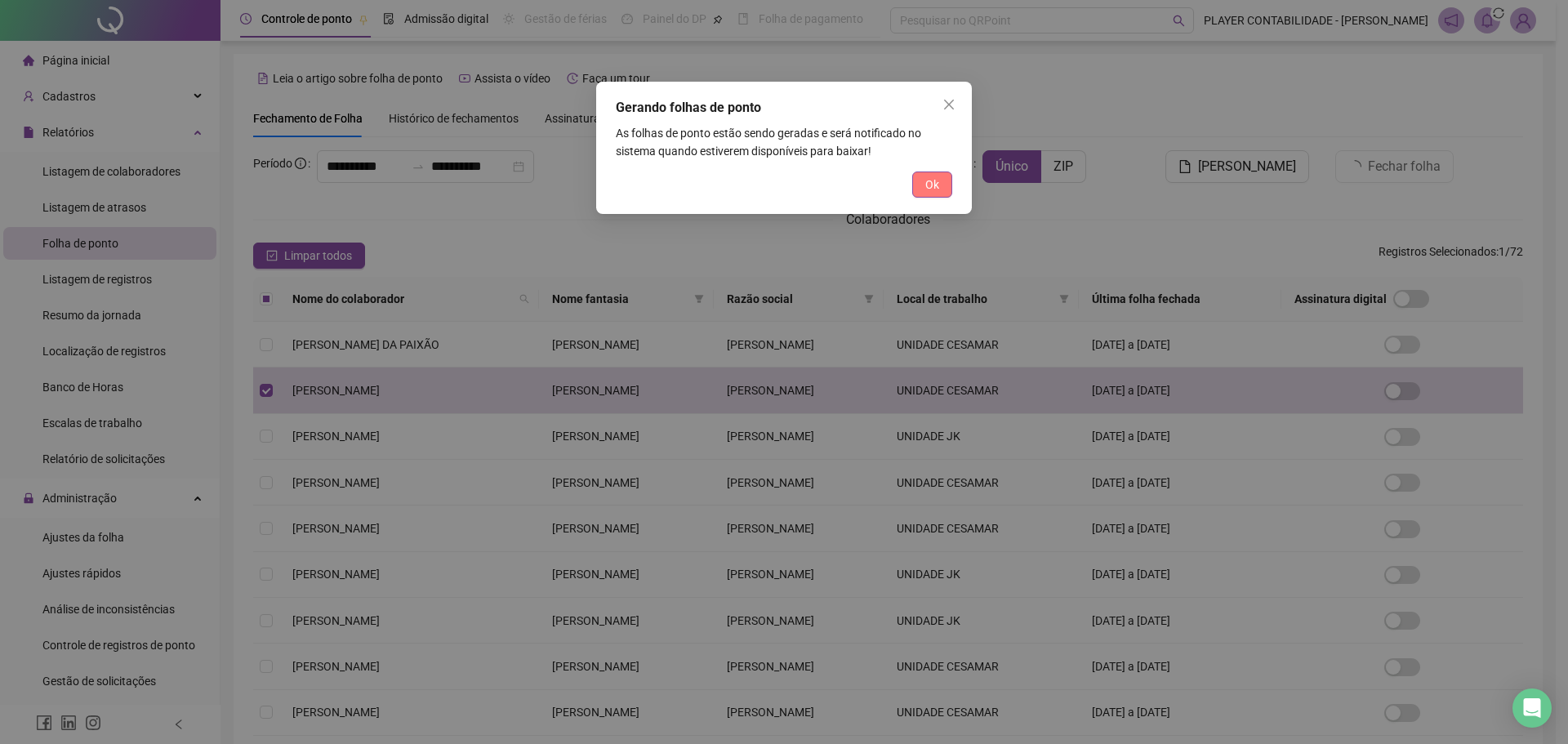
click at [943, 179] on button "Ok" at bounding box center [932, 185] width 40 height 26
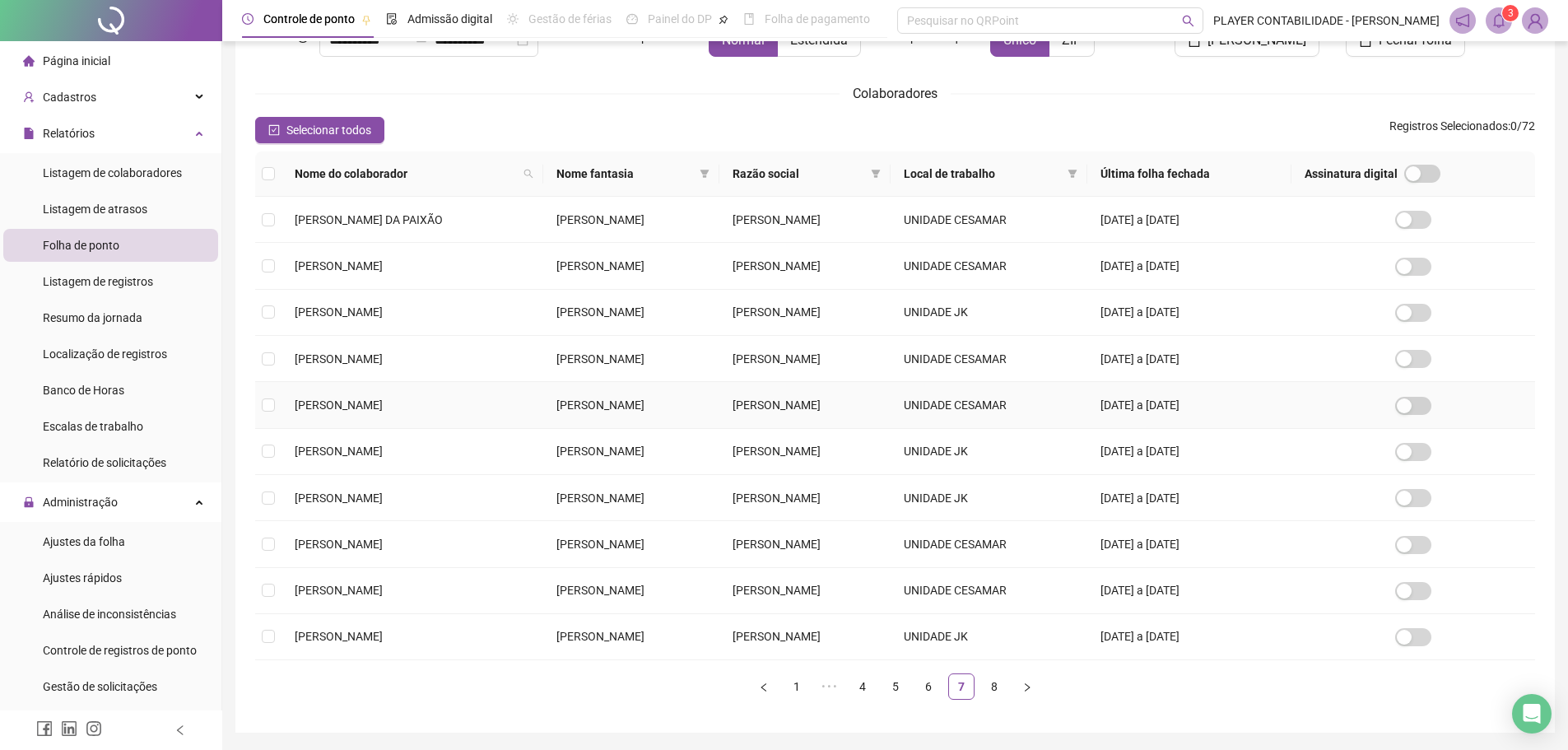
scroll to position [165, 0]
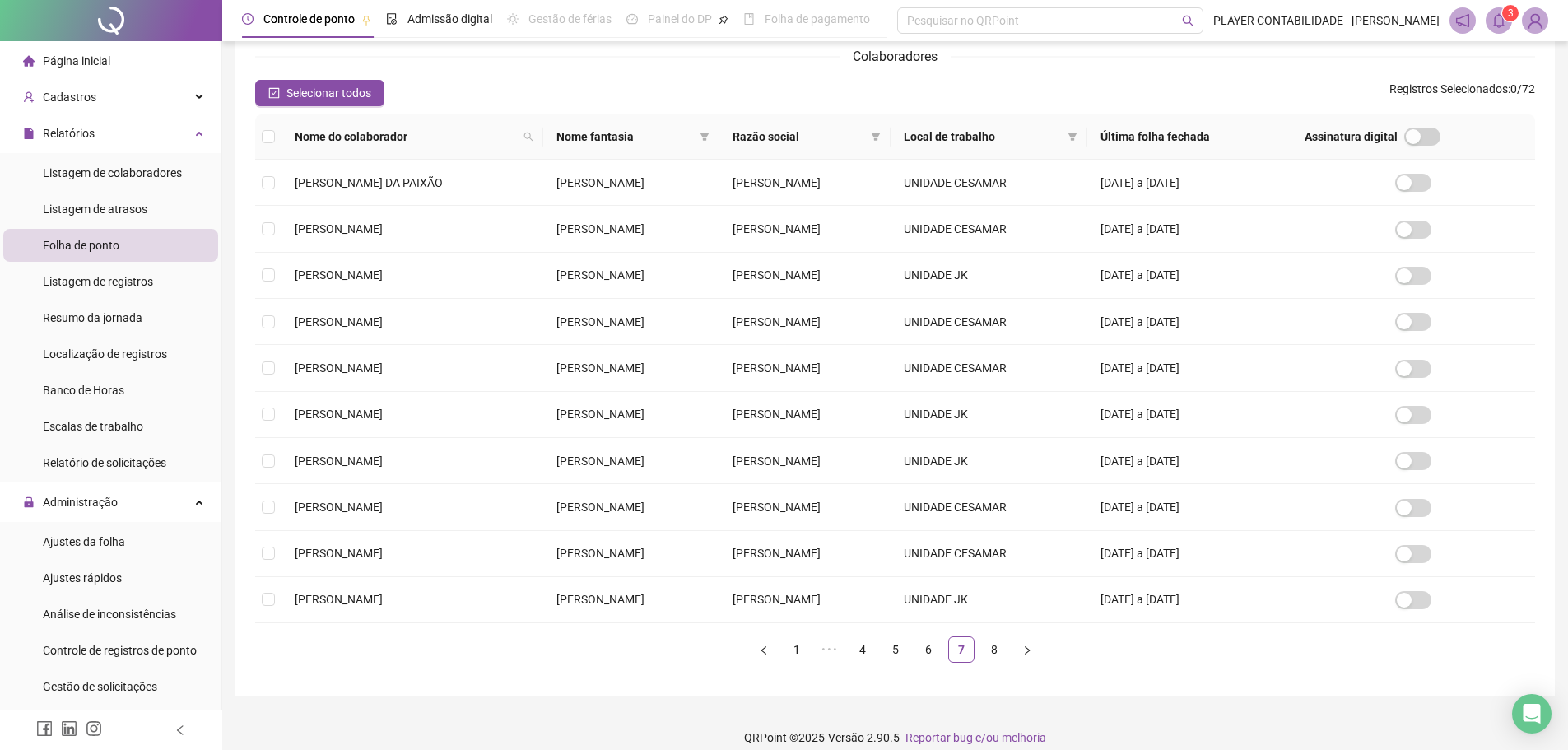
click at [1510, 18] on span "3" at bounding box center [1511, 13] width 6 height 11
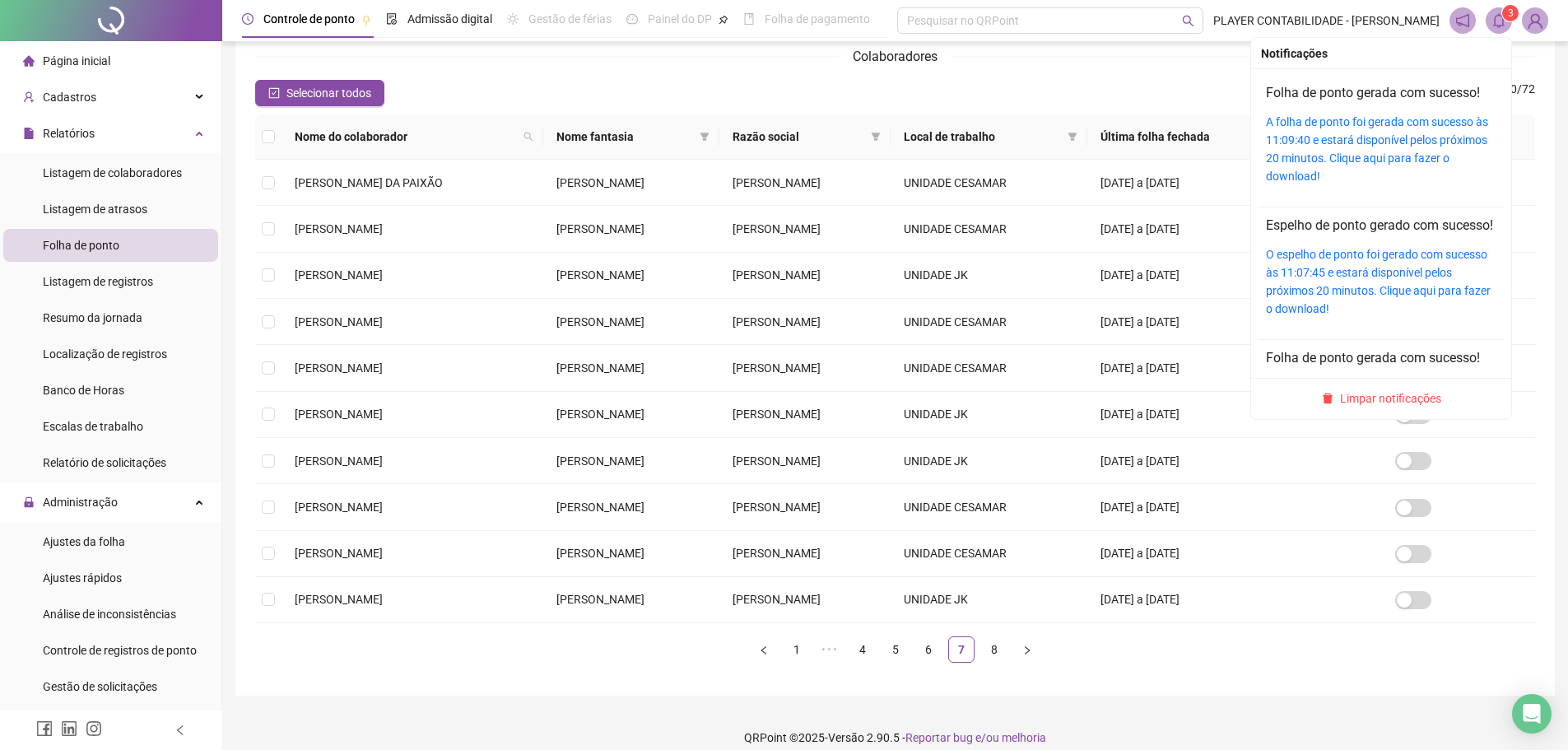
click at [1305, 148] on div "A folha de ponto foi gerada com sucesso às 11:09:40 e estará disponível pelos p…" at bounding box center [1381, 149] width 231 height 72
click at [1298, 149] on div "A folha de ponto foi gerada com sucesso às 11:09:40 e estará disponível pelos p…" at bounding box center [1381, 149] width 231 height 72
click at [1344, 151] on link "A folha de ponto foi gerada com sucesso às 11:09:40 e estará disponível pelos p…" at bounding box center [1377, 149] width 222 height 68
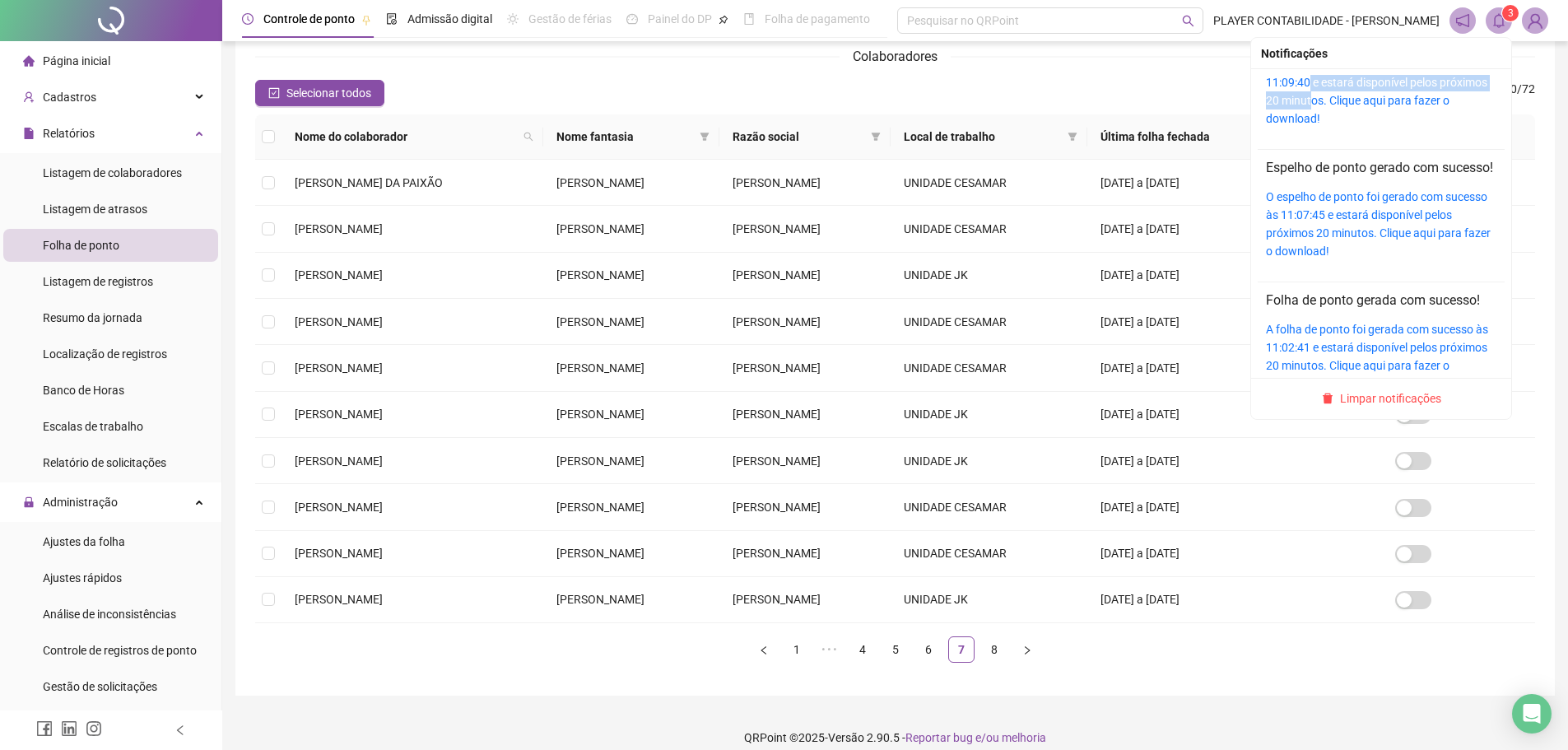
scroll to position [0, 0]
